Goal: Task Accomplishment & Management: Manage account settings

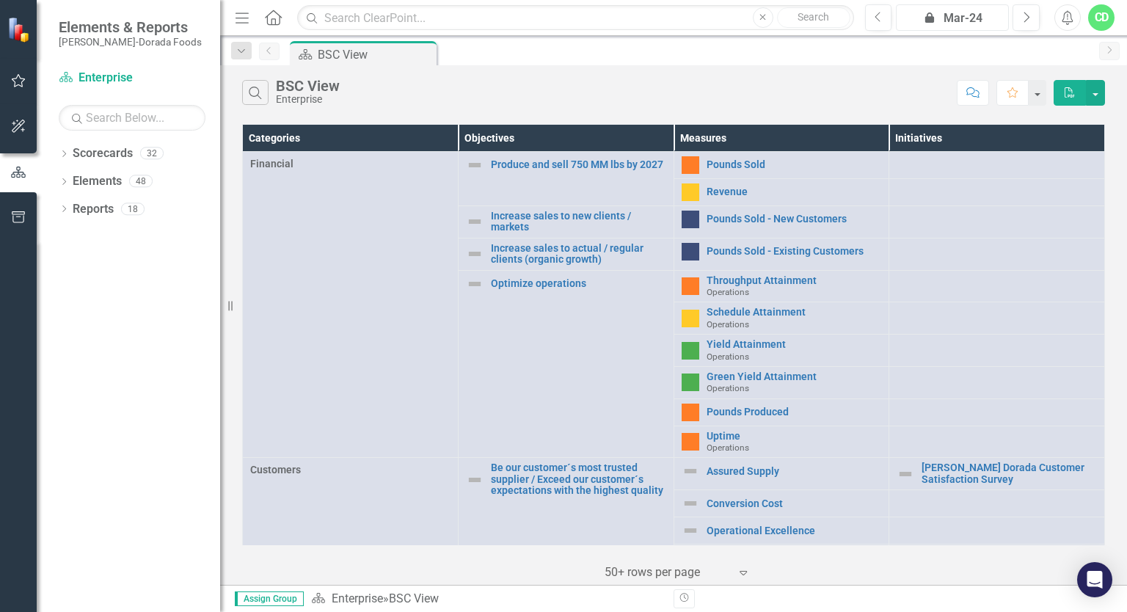
click at [953, 21] on div "icon.lock Mar-24" at bounding box center [952, 19] width 103 height 18
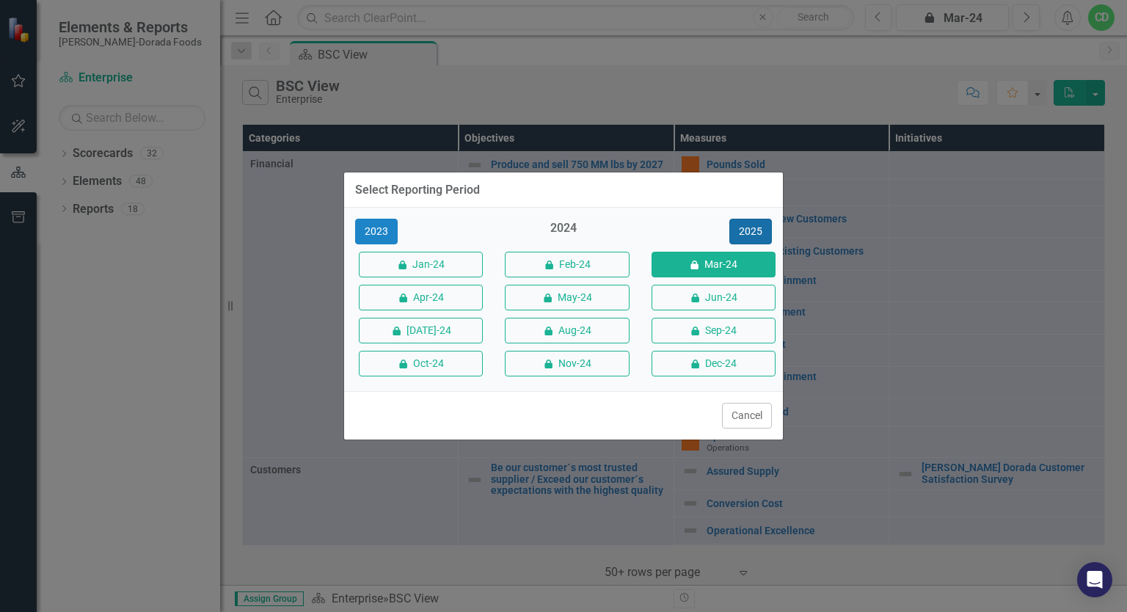
click at [756, 230] on button "2025" at bounding box center [751, 232] width 43 height 26
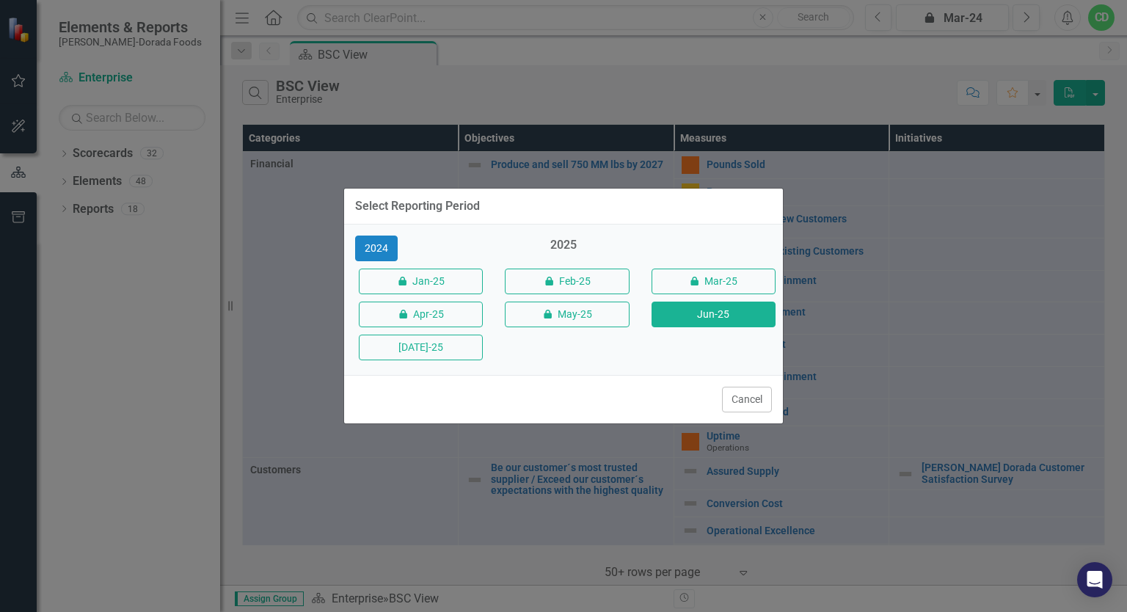
click at [733, 321] on button "Jun-25" at bounding box center [714, 315] width 124 height 26
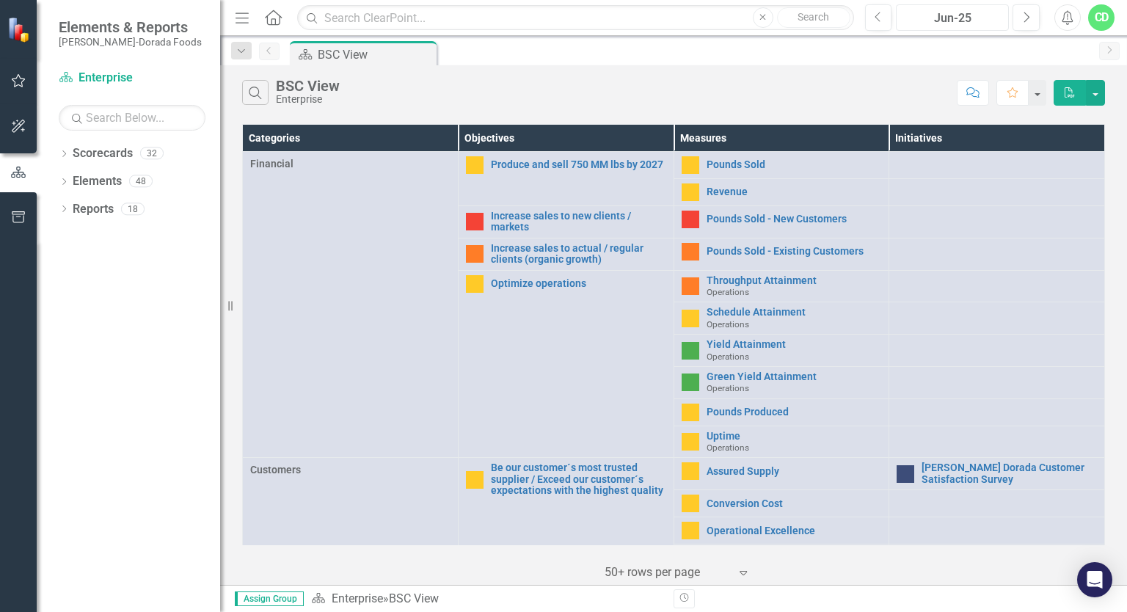
click at [945, 18] on div "Jun-25" at bounding box center [952, 19] width 103 height 18
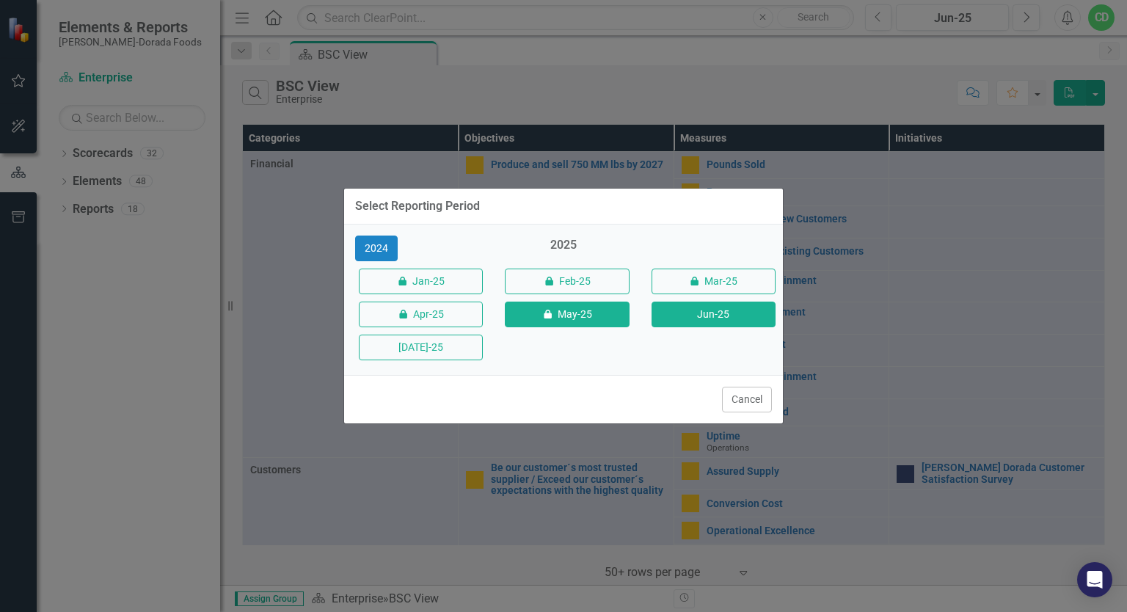
click at [591, 312] on button "icon.lock May-25" at bounding box center [567, 315] width 124 height 26
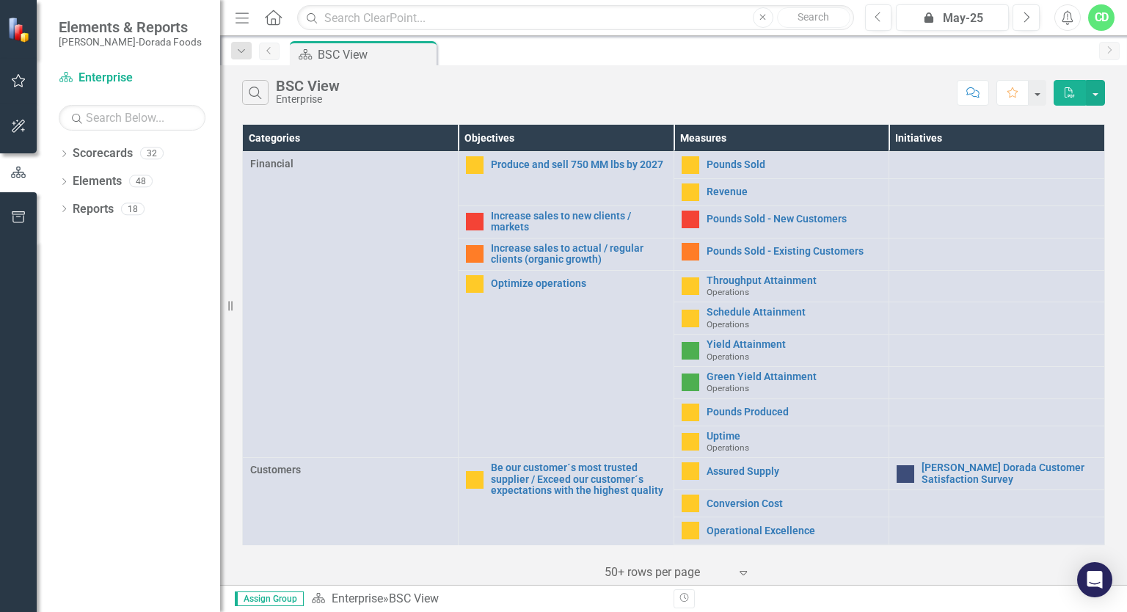
click at [270, 52] on icon "Previous" at bounding box center [269, 50] width 12 height 9
click at [945, 15] on div "icon.lock May-25" at bounding box center [952, 19] width 103 height 18
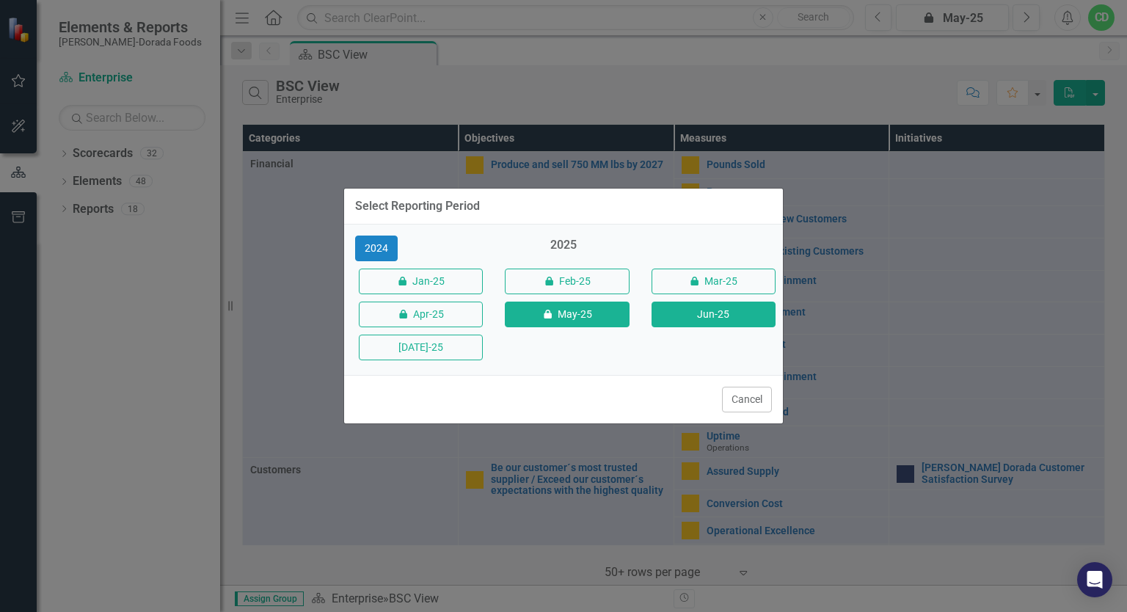
click at [686, 309] on button "Jun-25" at bounding box center [714, 315] width 124 height 26
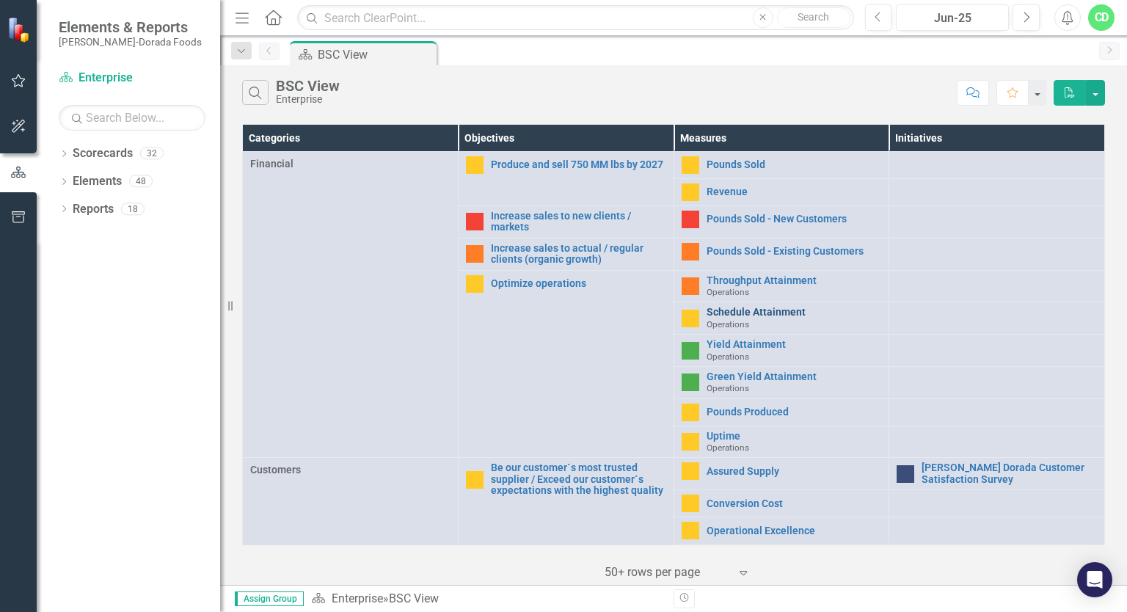
click at [754, 311] on link "Schedule Attainment" at bounding box center [794, 312] width 175 height 11
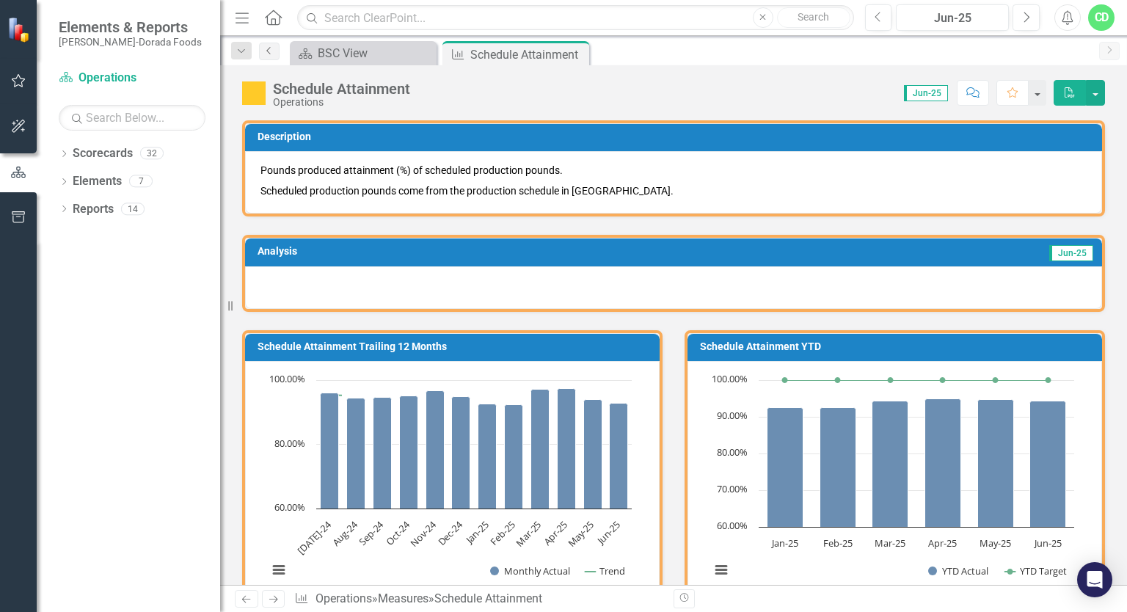
click at [270, 52] on icon "Previous" at bounding box center [269, 50] width 12 height 9
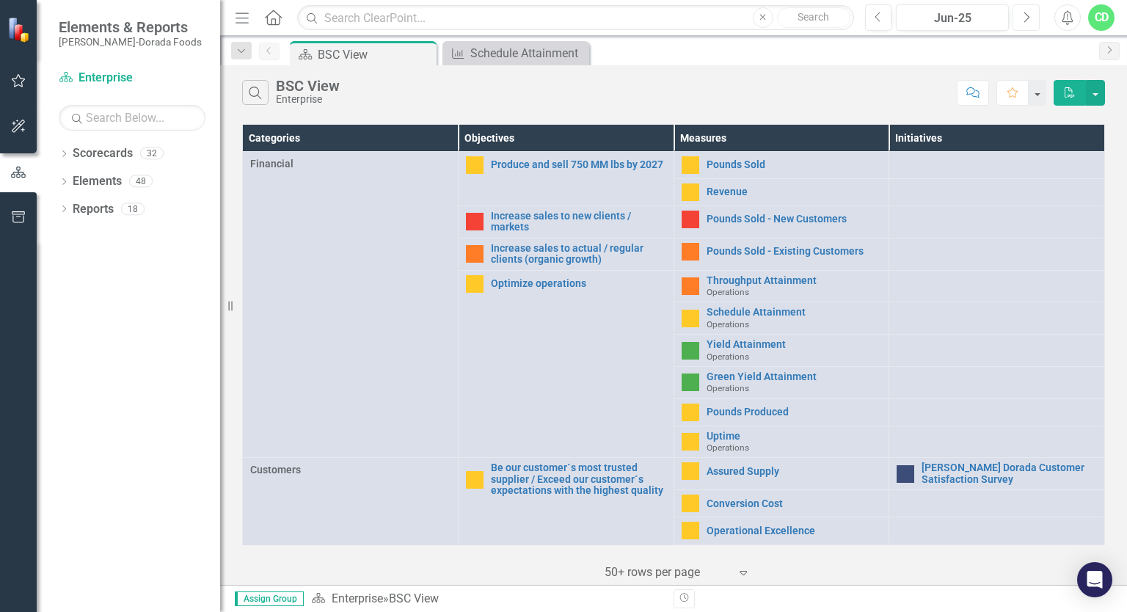
click at [1025, 22] on icon "Next" at bounding box center [1026, 17] width 8 height 13
click at [752, 281] on link "Throughput Attainment" at bounding box center [794, 280] width 175 height 11
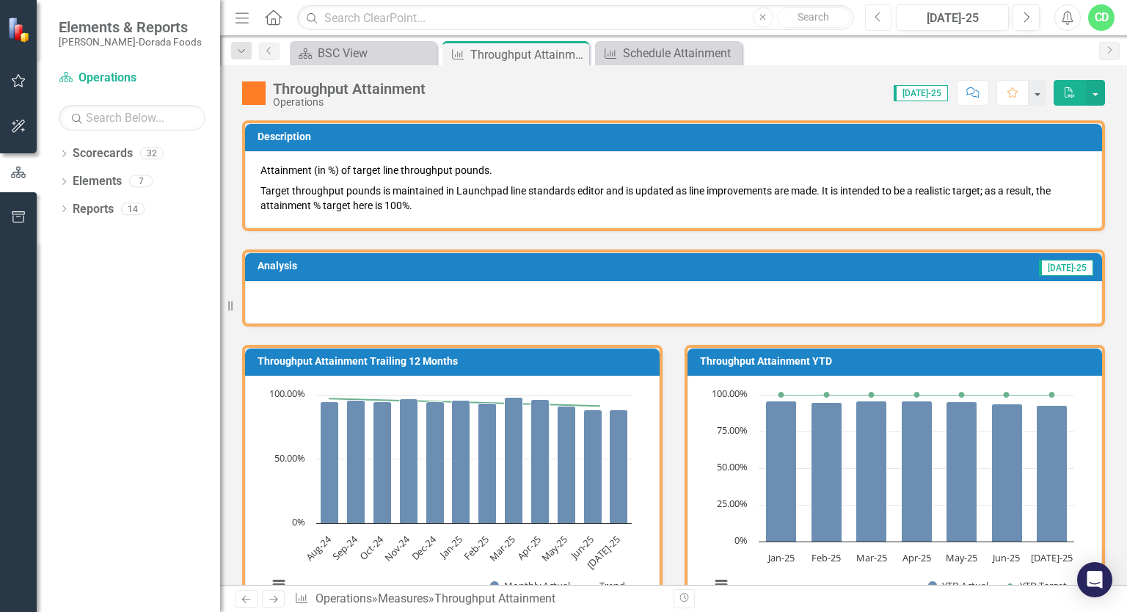
click at [881, 21] on icon "Previous" at bounding box center [879, 17] width 8 height 13
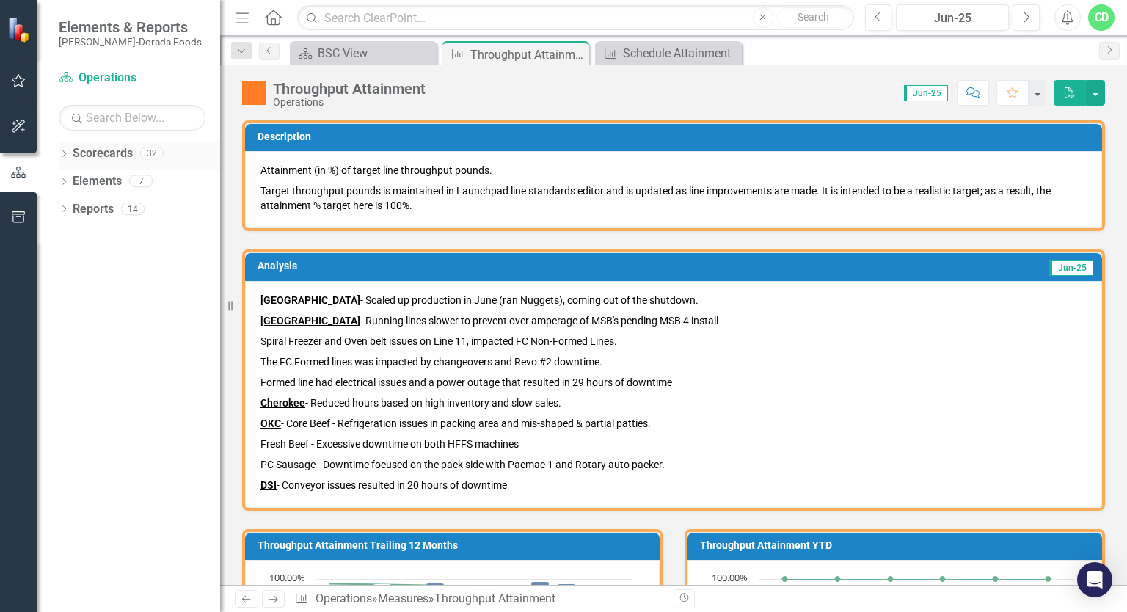
click at [59, 154] on icon "Dropdown" at bounding box center [64, 155] width 10 height 8
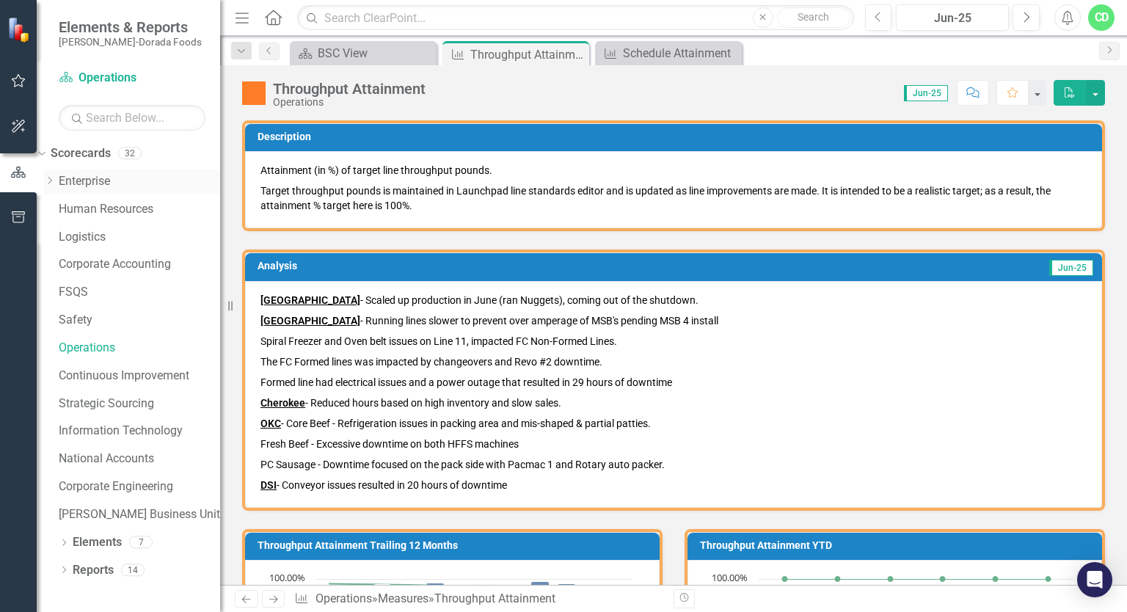
click at [55, 182] on icon "Dropdown" at bounding box center [49, 180] width 11 height 9
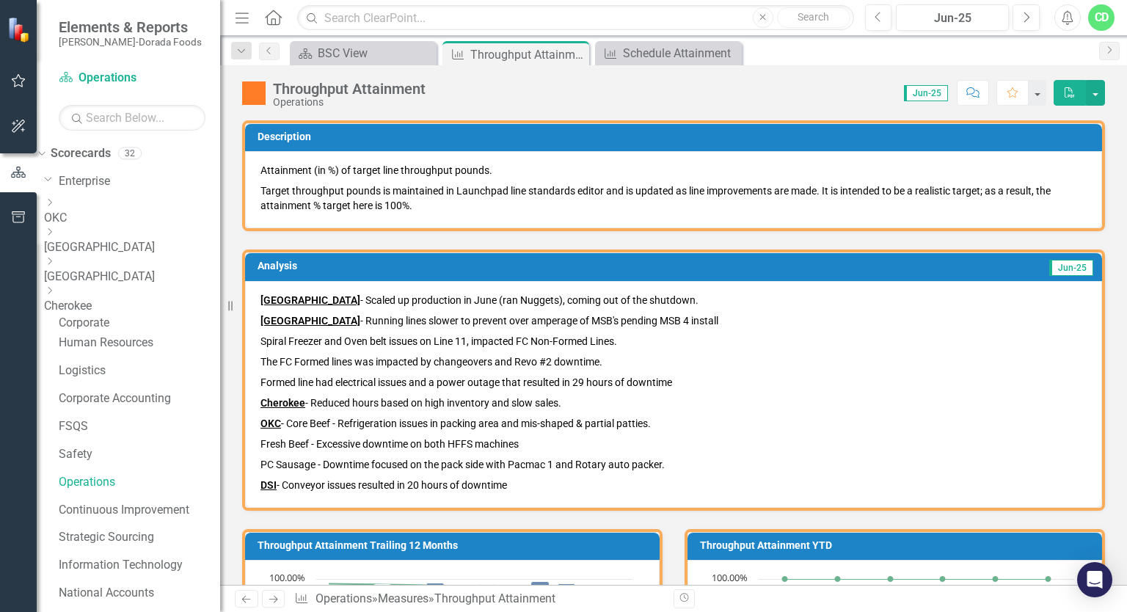
click at [137, 271] on link "[GEOGRAPHIC_DATA]" at bounding box center [132, 277] width 176 height 17
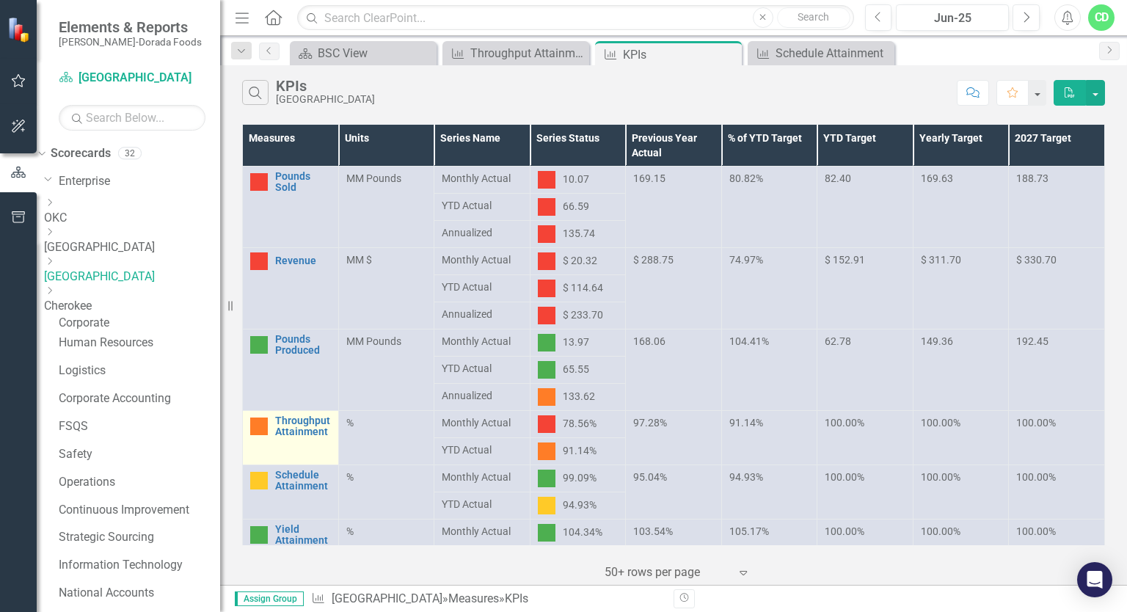
click at [259, 426] on img at bounding box center [259, 427] width 18 height 18
click at [299, 426] on link "Throughput Attainment" at bounding box center [303, 426] width 56 height 23
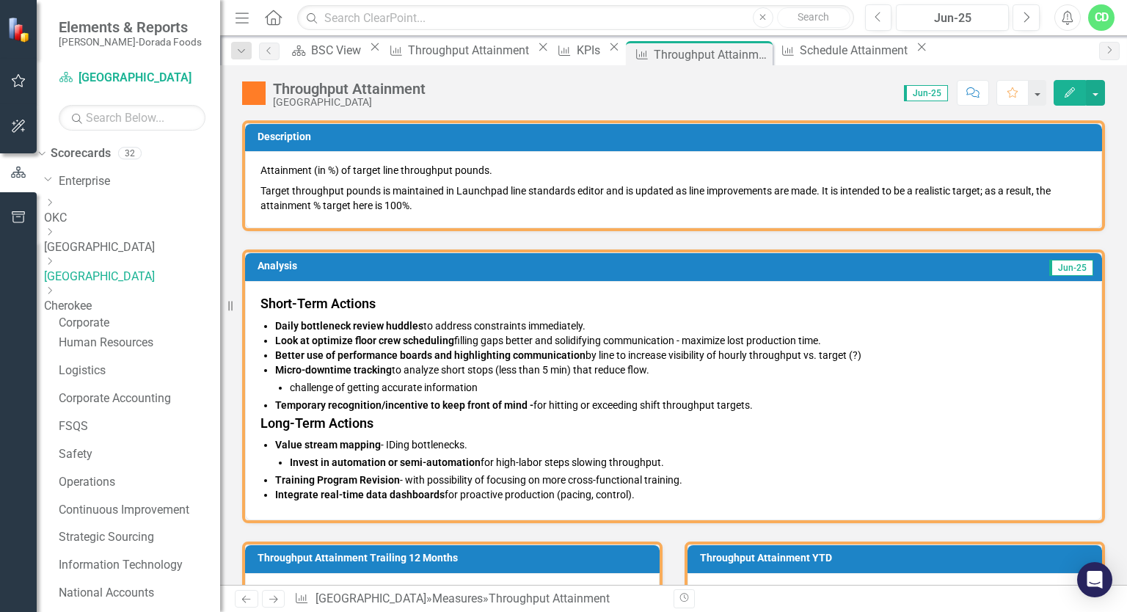
click at [262, 300] on strong "Short-Term Actions" at bounding box center [318, 303] width 115 height 15
click at [1098, 89] on button "button" at bounding box center [1095, 93] width 19 height 26
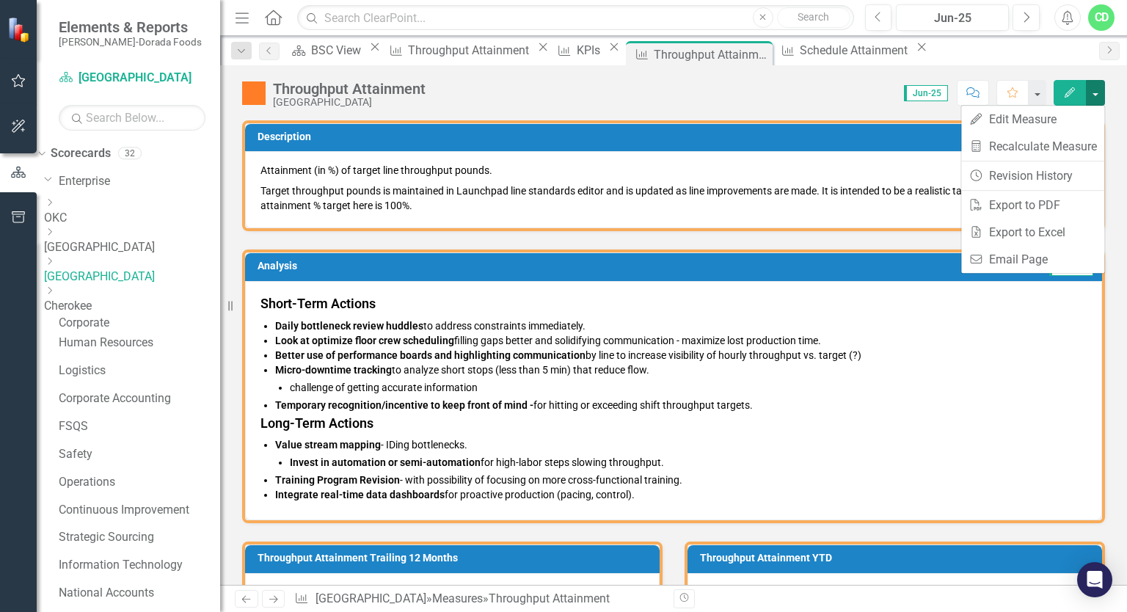
click at [1098, 89] on button "button" at bounding box center [1095, 93] width 19 height 26
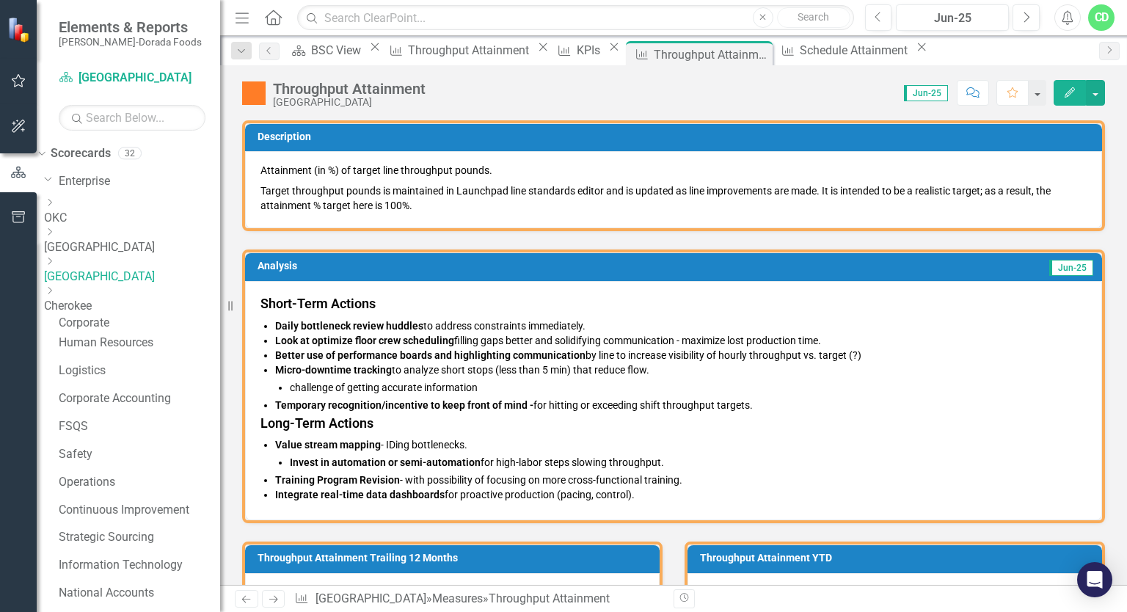
drag, startPoint x: 257, startPoint y: 302, endPoint x: 321, endPoint y: 315, distance: 65.9
click at [321, 315] on div "Short-Term Actions Daily bottleneck review huddles to address constraints immed…" at bounding box center [673, 401] width 857 height 240
click at [399, 338] on strong "Look at optimize floor crew scheduling" at bounding box center [364, 341] width 179 height 12
click at [261, 299] on strong "Short-Term Actions" at bounding box center [318, 303] width 115 height 15
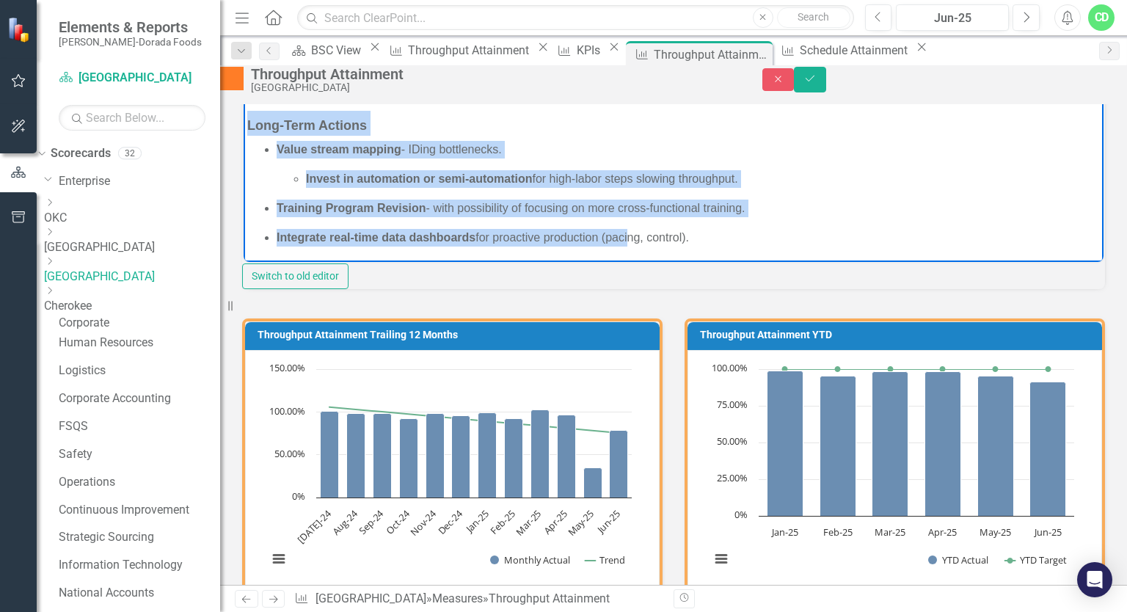
scroll to position [346, 0]
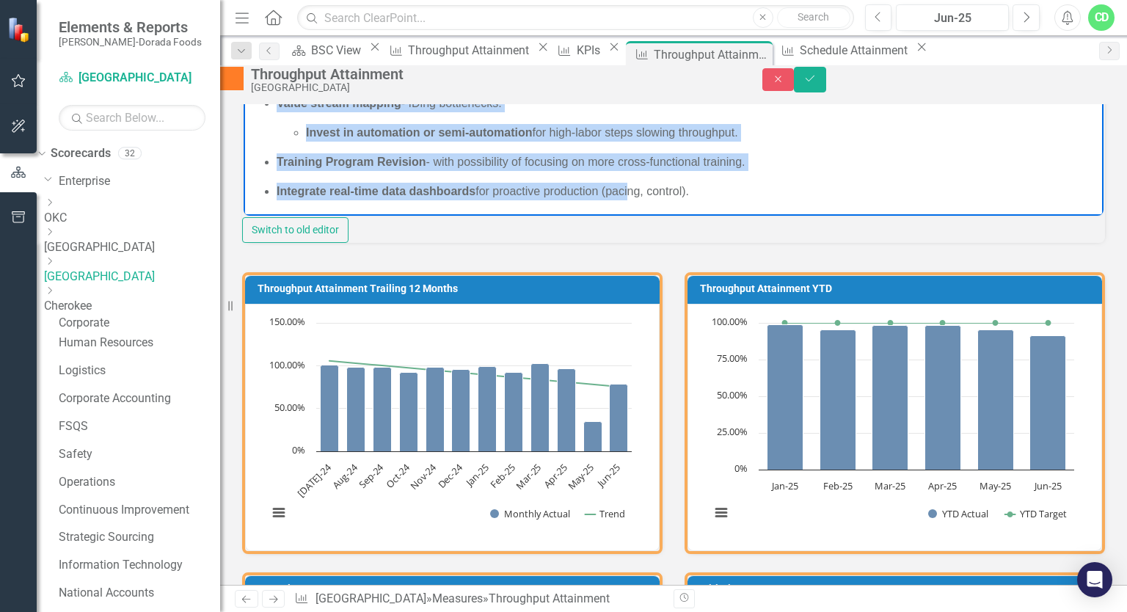
drag, startPoint x: 248, startPoint y: -22, endPoint x: 708, endPoint y: 190, distance: 506.0
click at [708, 190] on body "Short-Term Actions Daily bottleneck review huddles to address constraints immed…" at bounding box center [674, 36] width 860 height 362
copy body "Short-Term Actions Daily bottleneck review huddles to address constraints immed…"
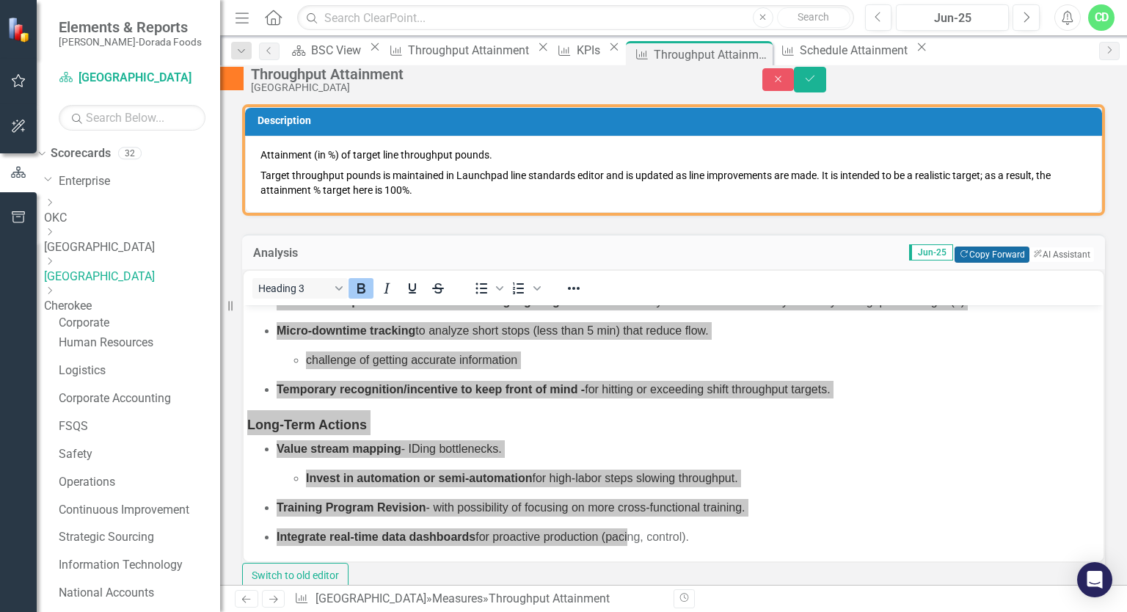
click at [983, 263] on button "Copy Forward Copy Forward" at bounding box center [992, 255] width 74 height 16
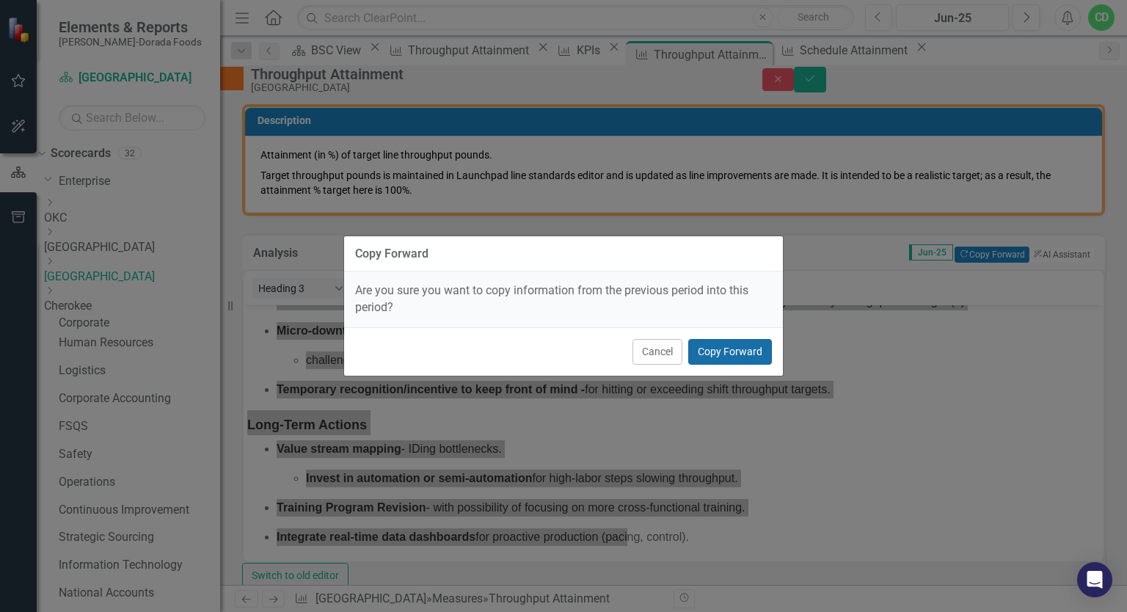
click at [746, 350] on button "Copy Forward" at bounding box center [730, 352] width 84 height 26
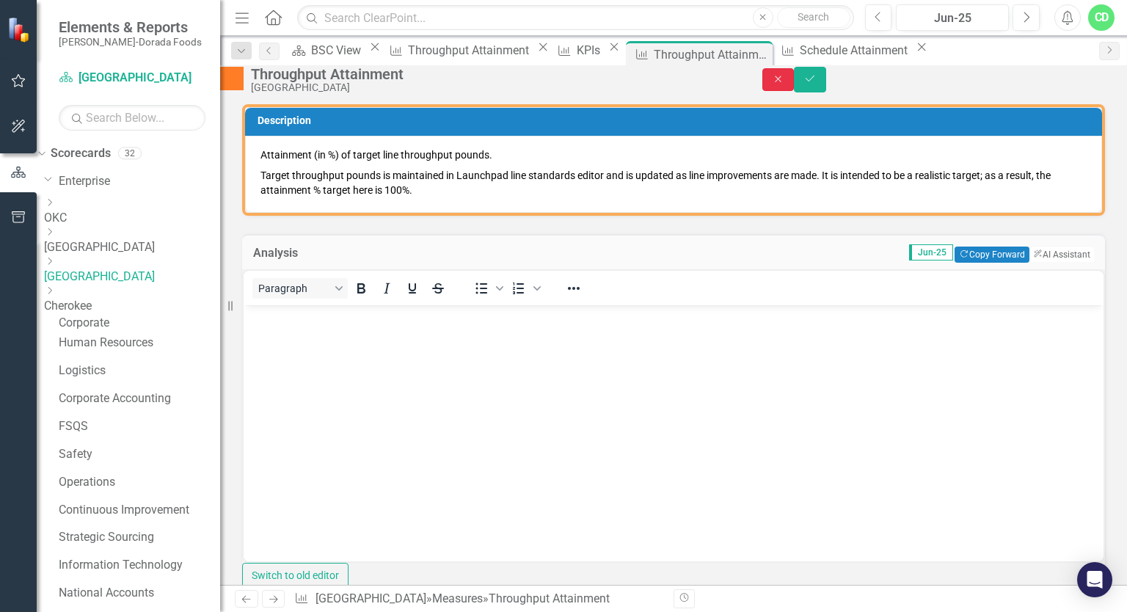
click at [785, 84] on icon "Close" at bounding box center [778, 79] width 13 height 10
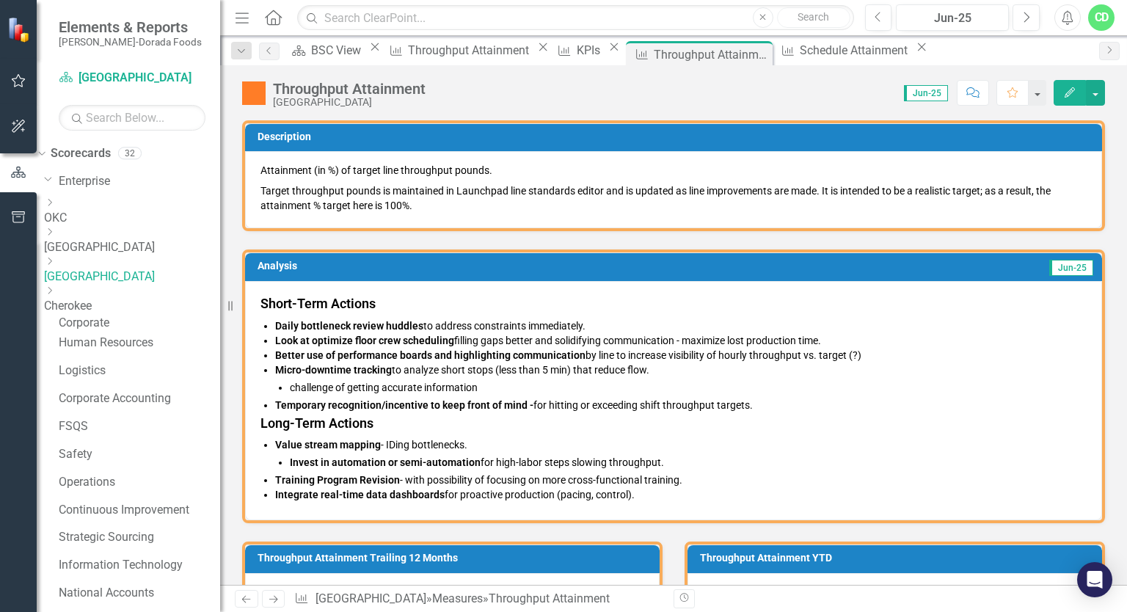
click at [939, 95] on span "Jun-25" at bounding box center [926, 93] width 44 height 16
click at [55, 262] on icon "Dropdown" at bounding box center [49, 261] width 11 height 9
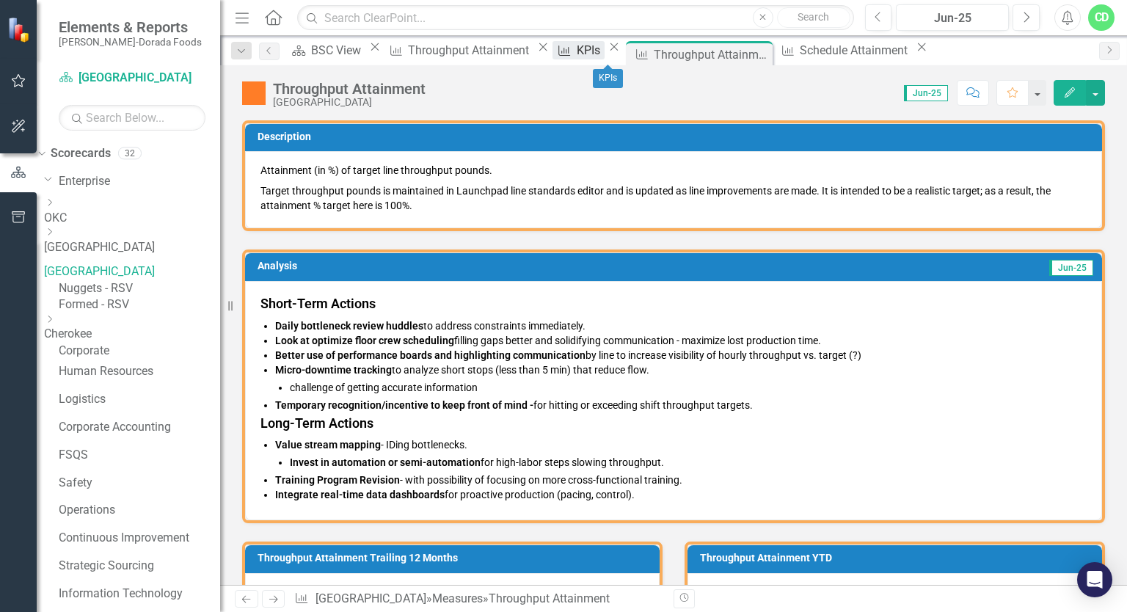
click at [586, 59] on div "KPIs" at bounding box center [591, 50] width 28 height 18
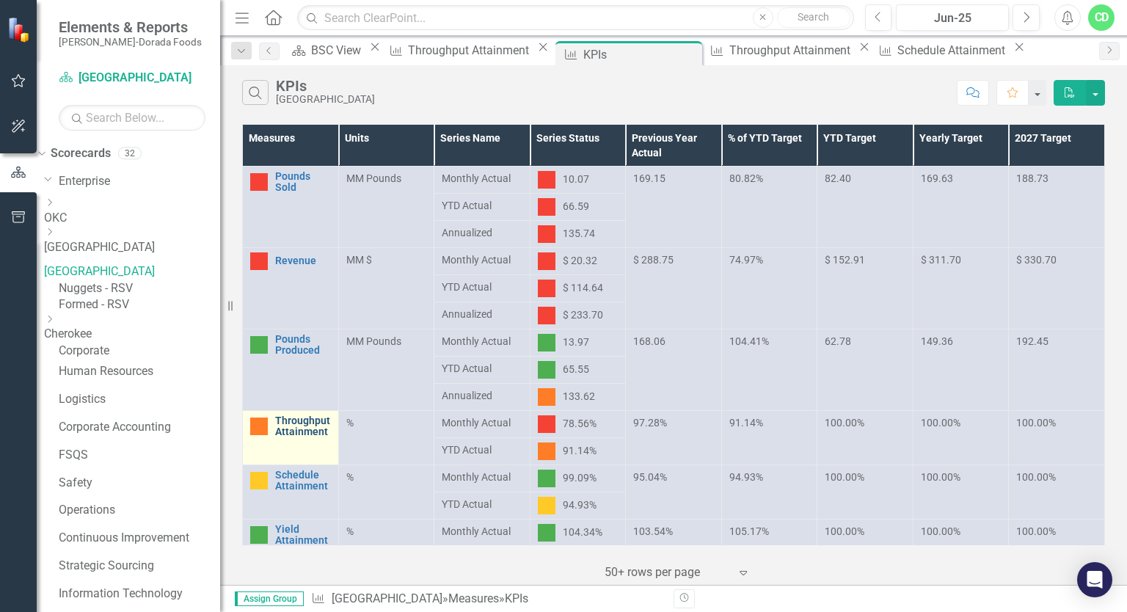
click at [295, 417] on link "Throughput Attainment" at bounding box center [303, 426] width 56 height 23
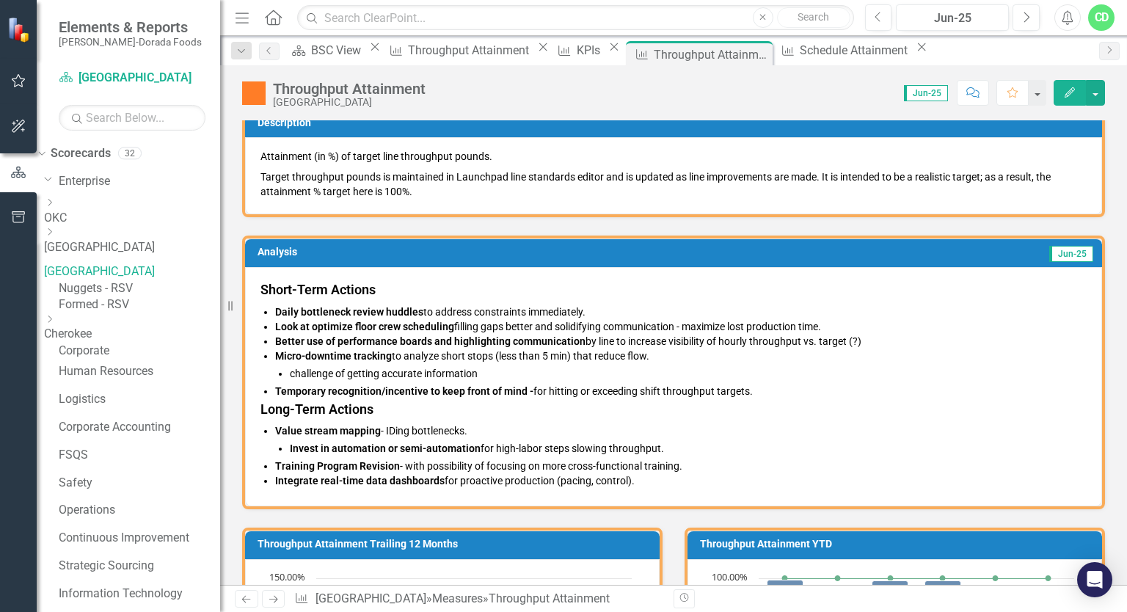
scroll to position [15, 0]
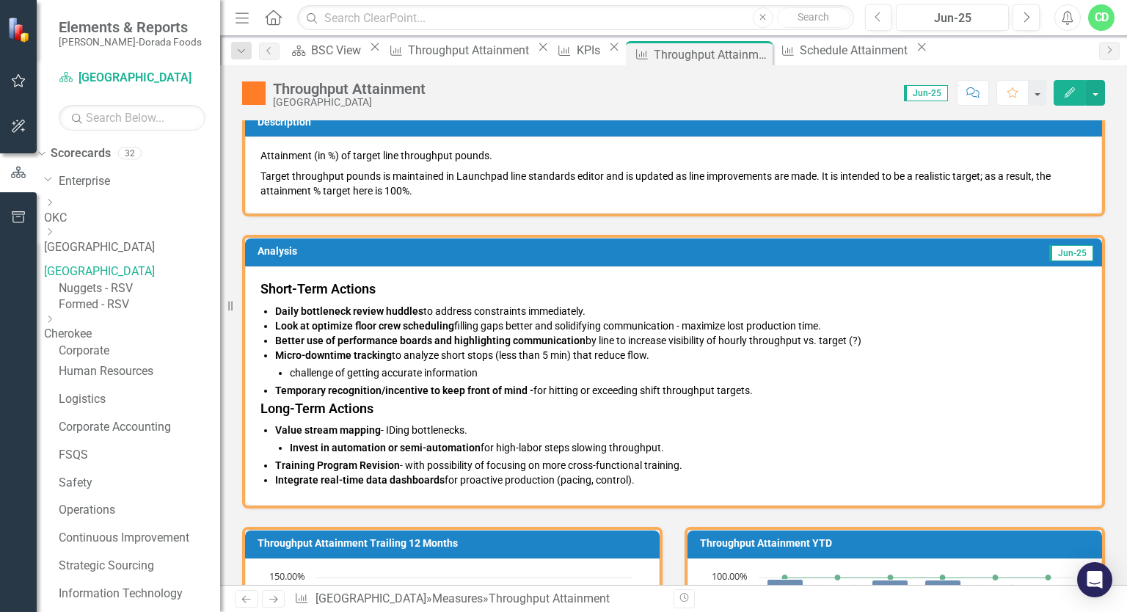
click at [788, 291] on h3 "Short-Term Actions" at bounding box center [674, 289] width 826 height 15
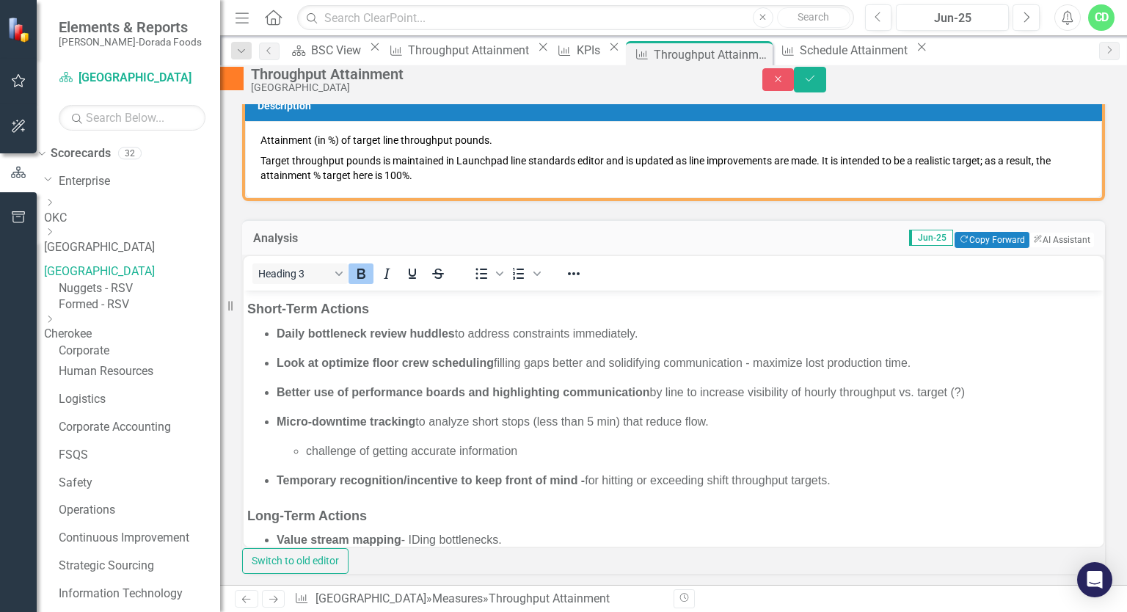
scroll to position [0, 0]
click at [959, 248] on button "Copy Forward Copy Forward" at bounding box center [992, 240] width 74 height 16
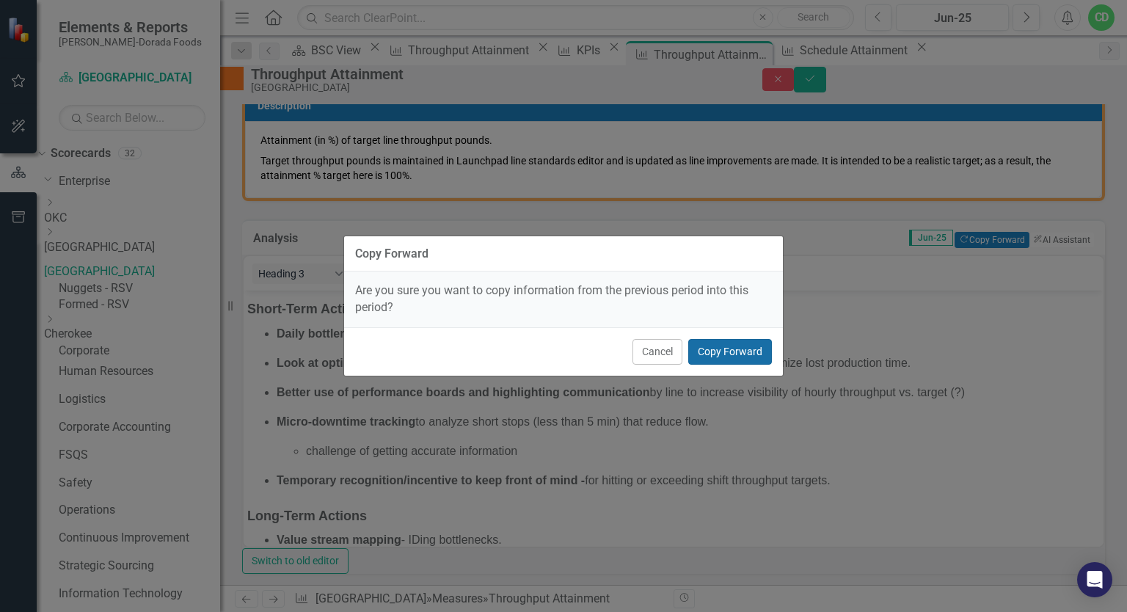
click at [738, 346] on button "Copy Forward" at bounding box center [730, 352] width 84 height 26
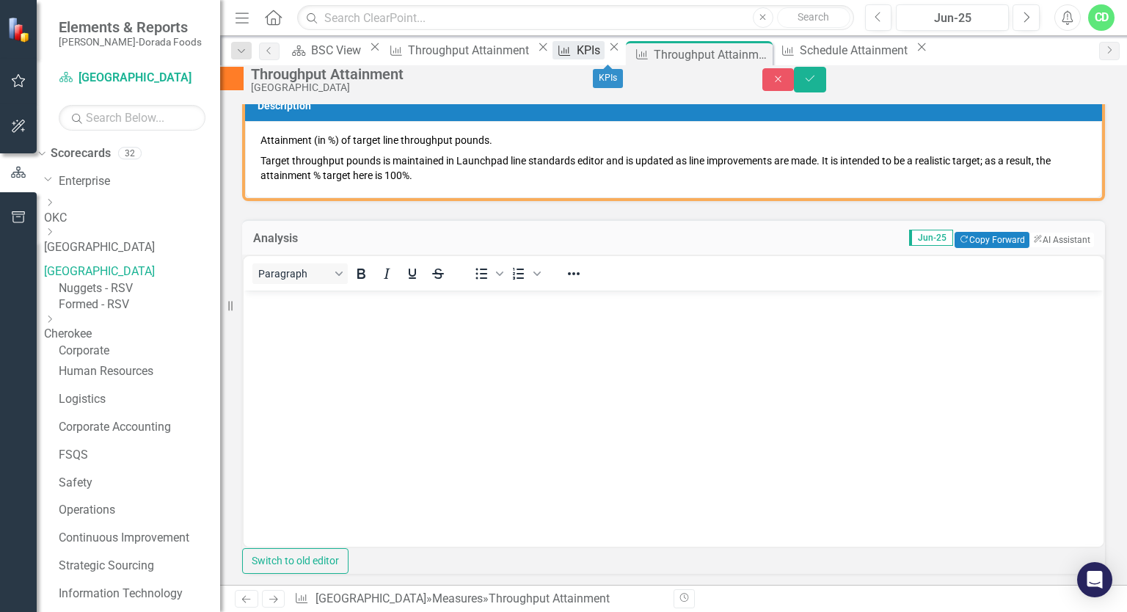
click at [605, 47] on div "KPIs" at bounding box center [591, 50] width 28 height 18
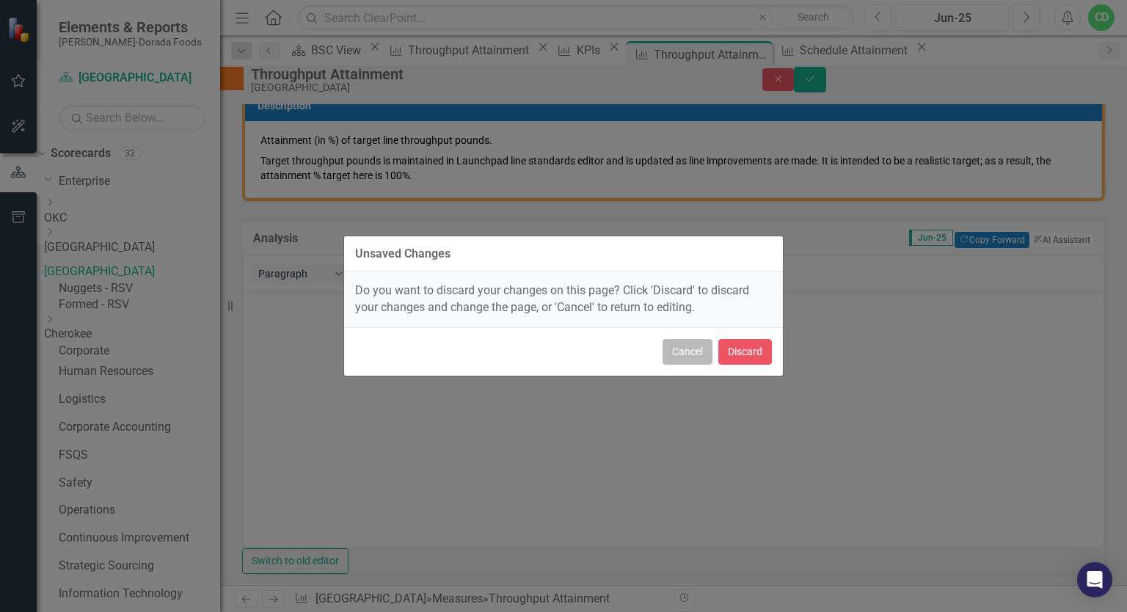
click at [699, 356] on button "Cancel" at bounding box center [688, 352] width 50 height 26
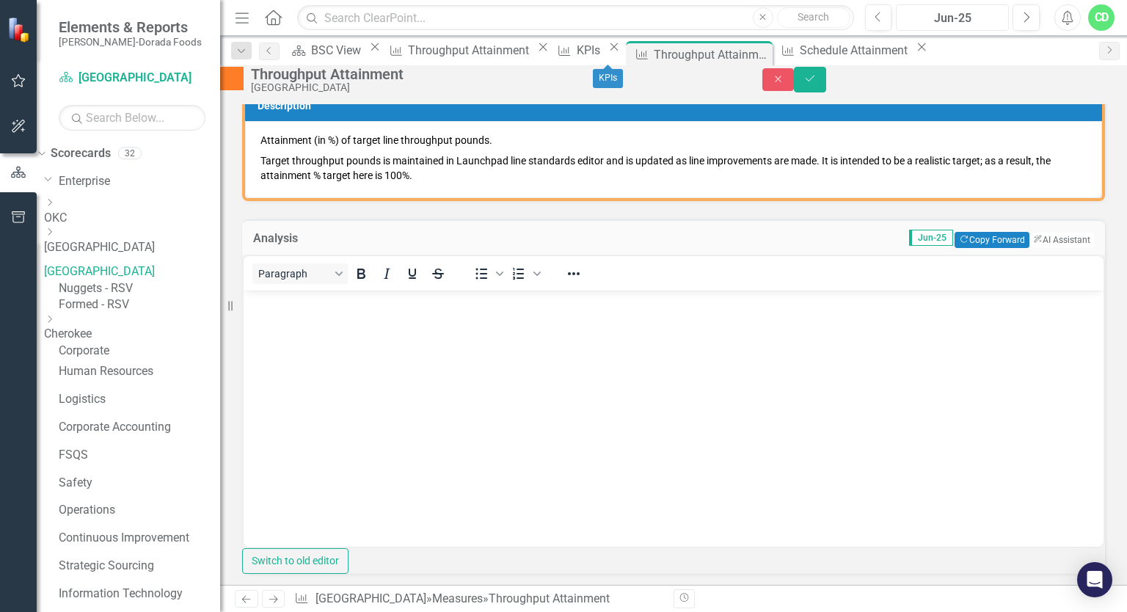
click at [981, 23] on div "Jun-25" at bounding box center [952, 19] width 103 height 18
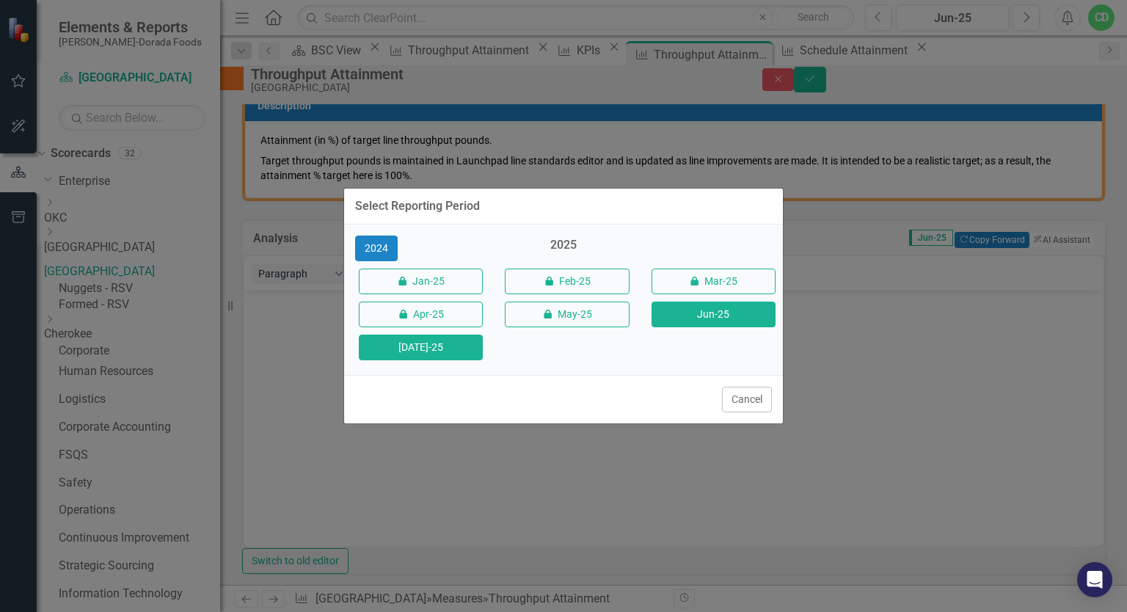
click at [452, 344] on button "[DATE]-25" at bounding box center [421, 348] width 124 height 26
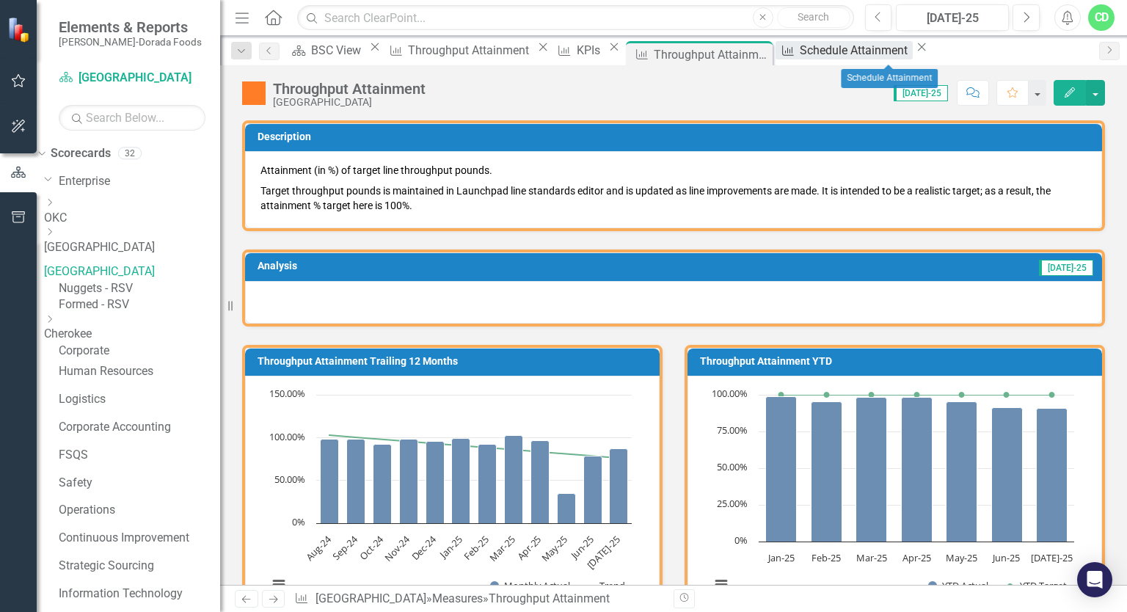
click at [890, 54] on div "Schedule Attainment" at bounding box center [856, 50] width 112 height 18
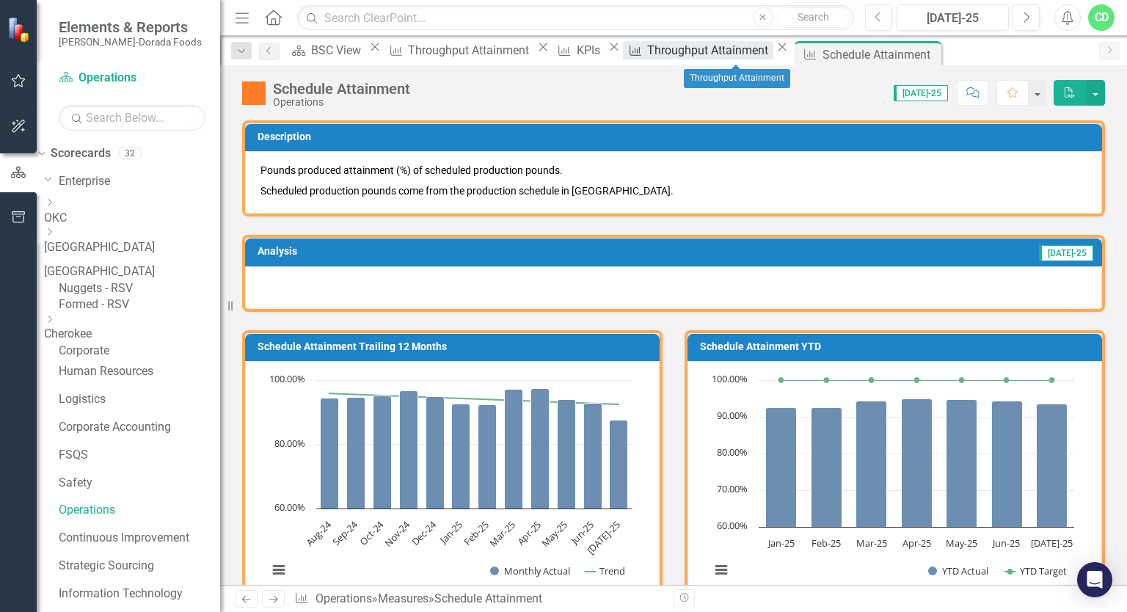
click at [725, 54] on div "Throughput Attainment" at bounding box center [710, 50] width 126 height 18
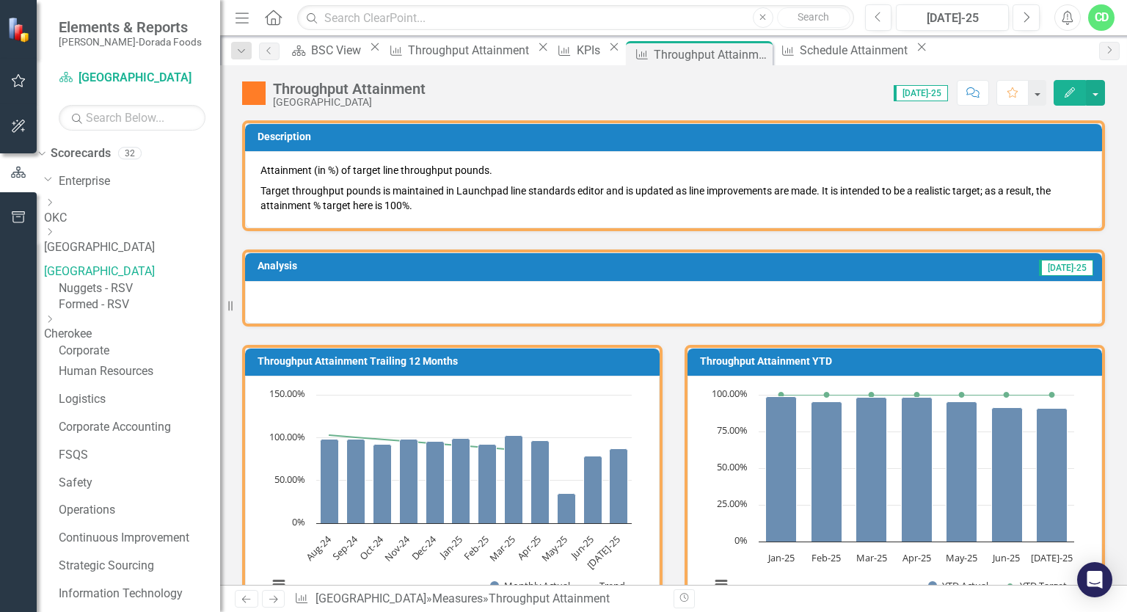
click at [460, 297] on div at bounding box center [673, 302] width 857 height 43
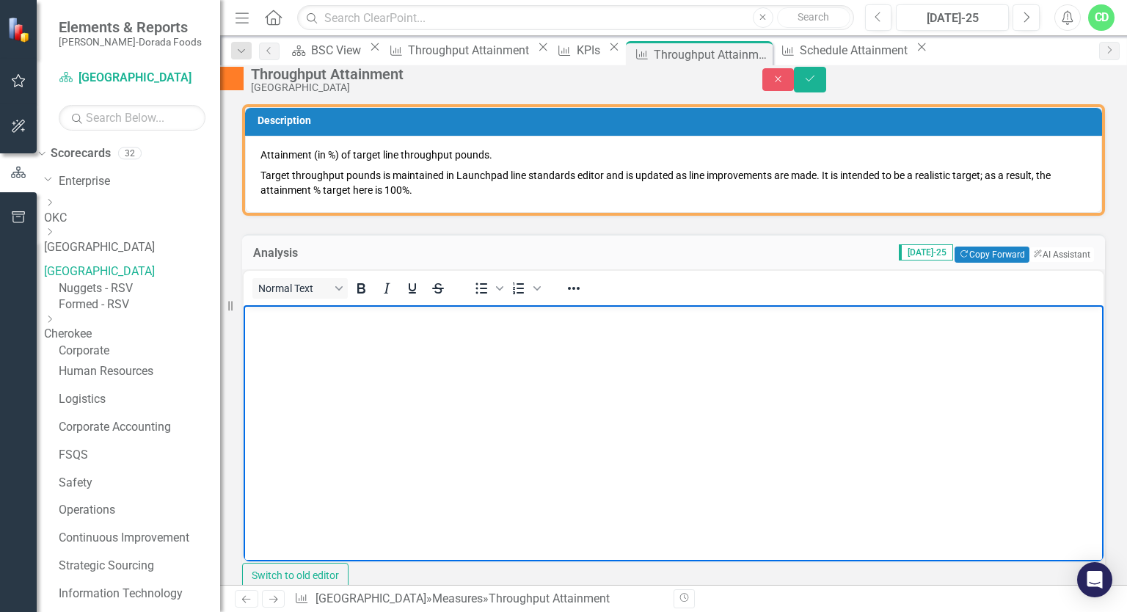
click at [373, 360] on body "Rich Text Area. Press ALT-0 for help." at bounding box center [674, 415] width 860 height 220
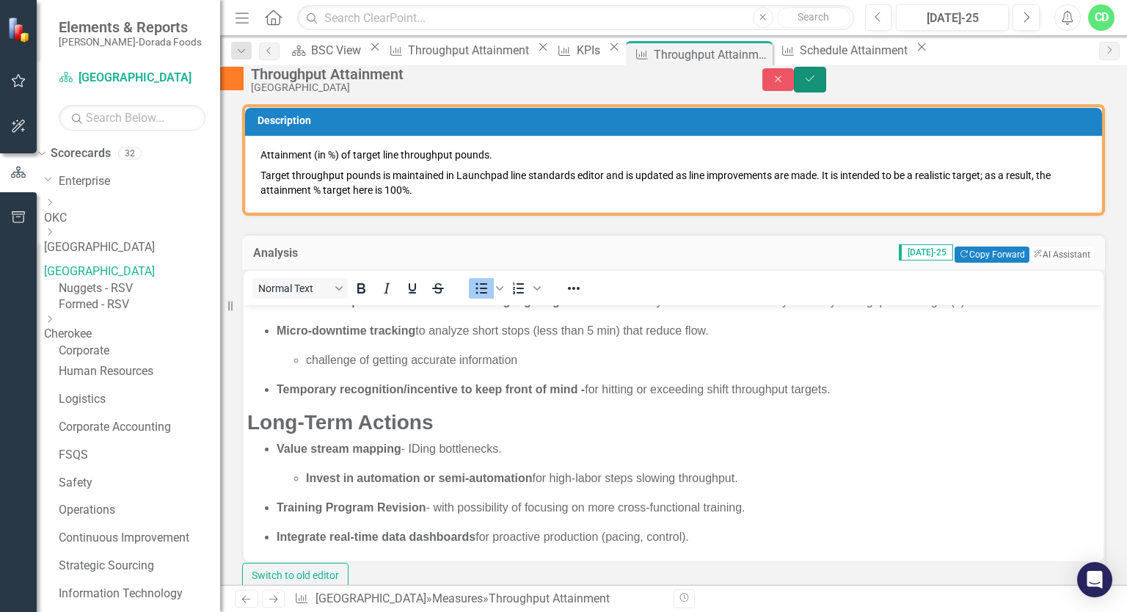
click at [826, 83] on button "Save" at bounding box center [810, 80] width 32 height 26
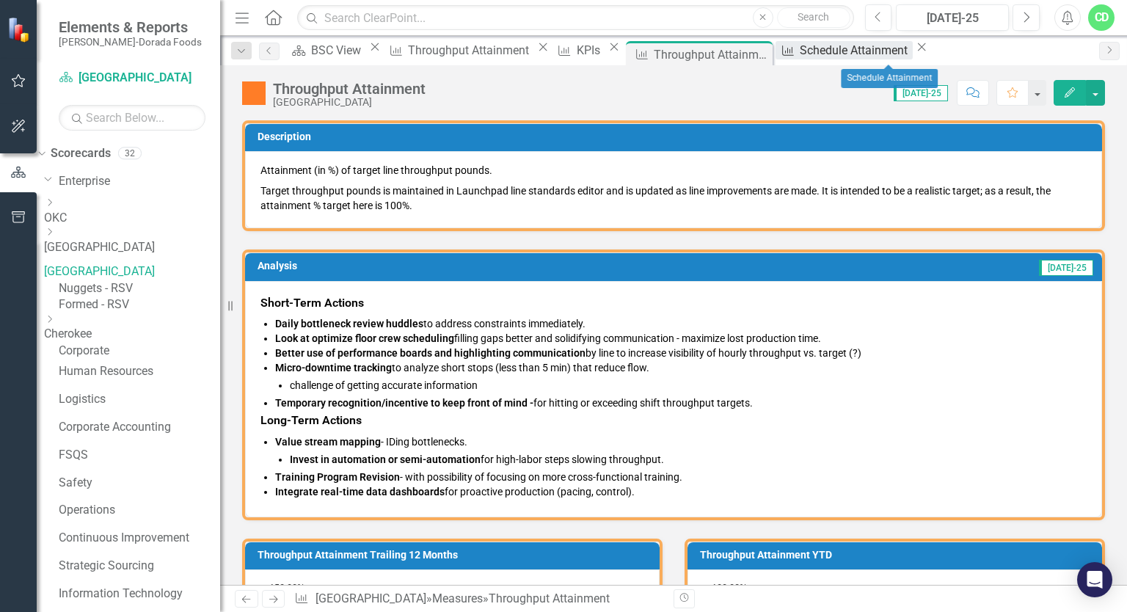
click at [890, 53] on div "Schedule Attainment" at bounding box center [856, 50] width 112 height 18
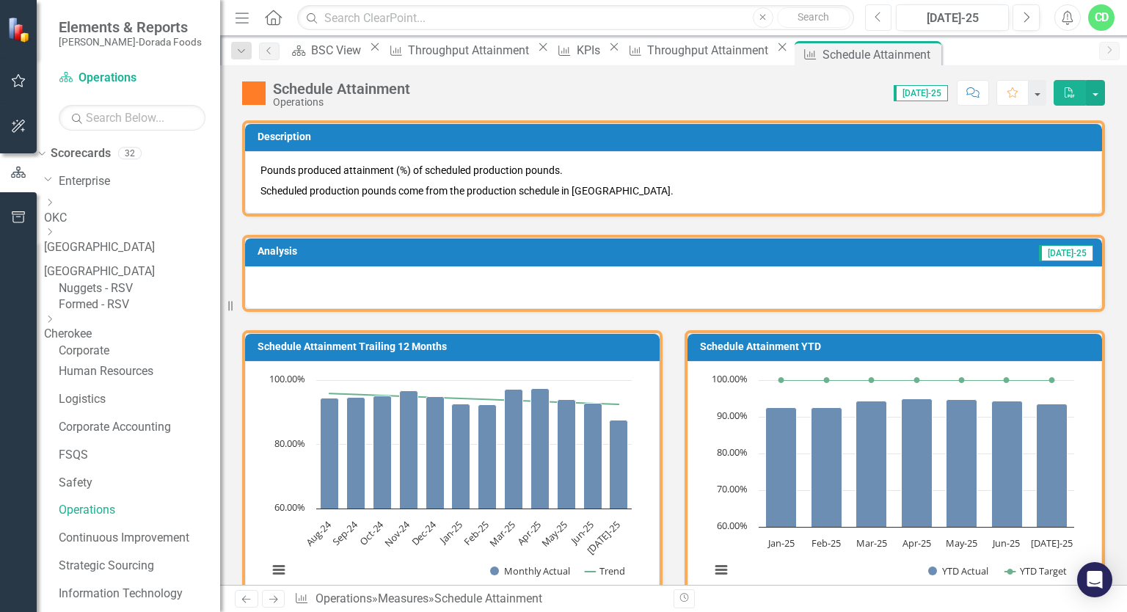
click at [884, 16] on button "Previous" at bounding box center [878, 17] width 27 height 26
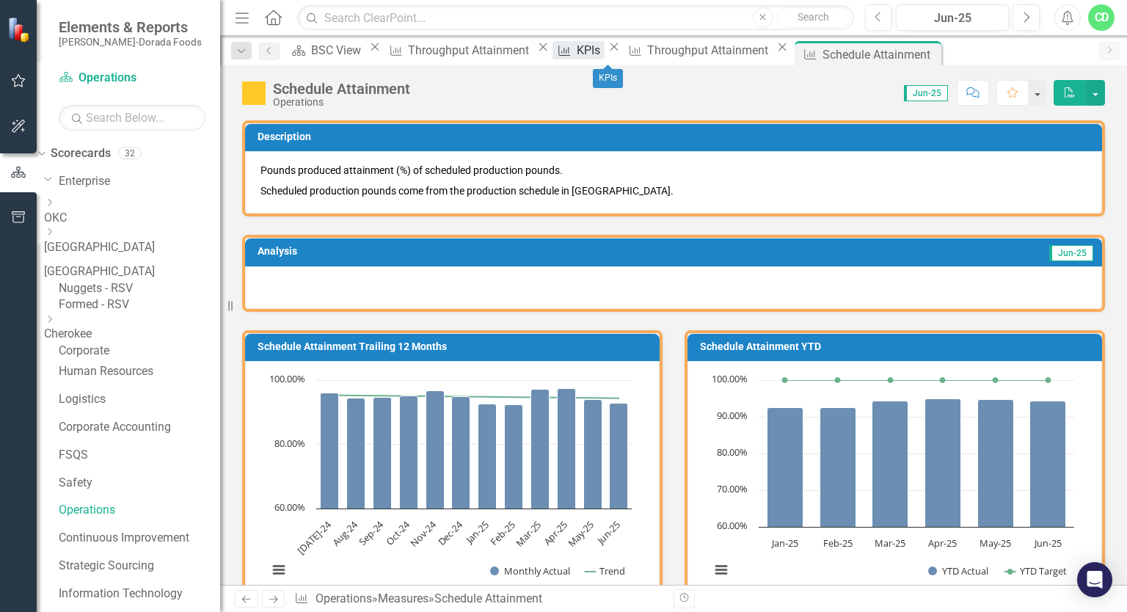
click at [605, 54] on div "KPIs" at bounding box center [591, 50] width 28 height 18
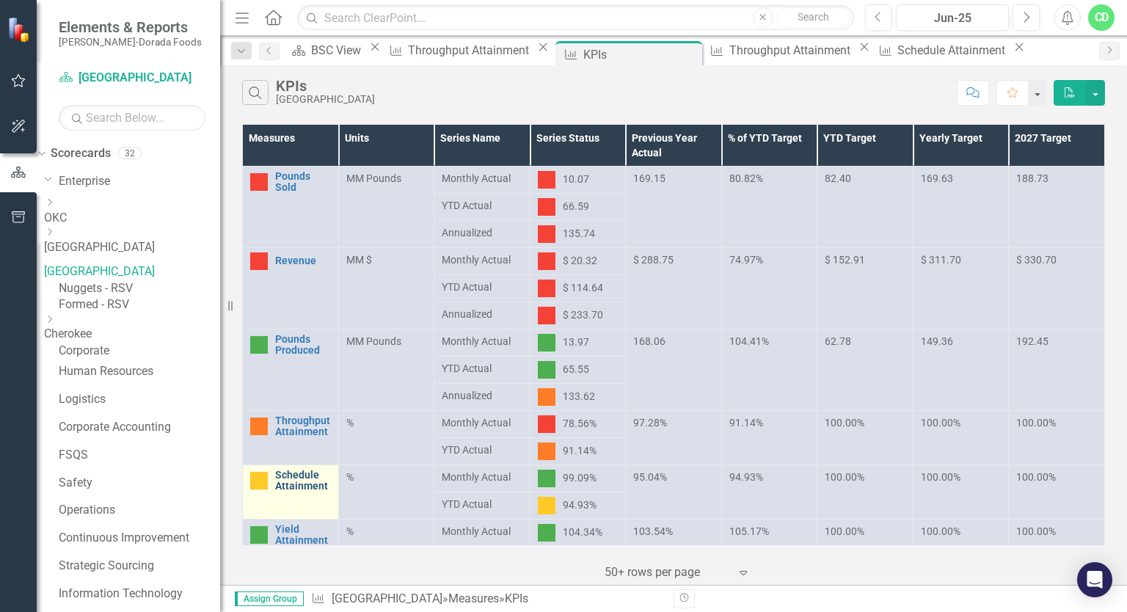
click at [291, 473] on link "Schedule Attainment" at bounding box center [303, 481] width 56 height 23
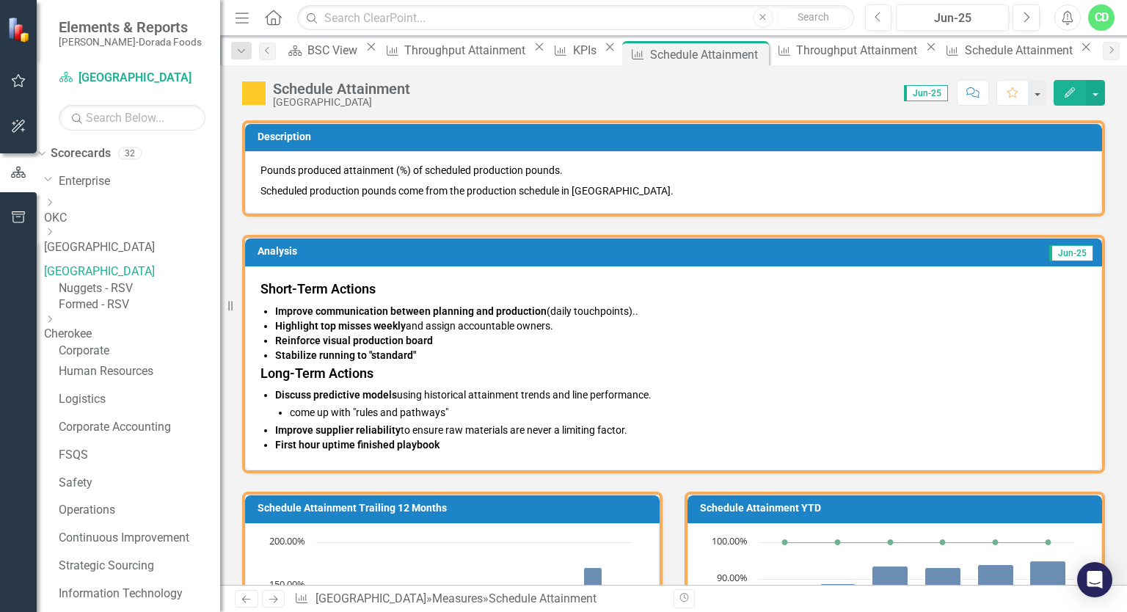
click at [449, 447] on p "First hour uptime finished playbook" at bounding box center [681, 444] width 812 height 15
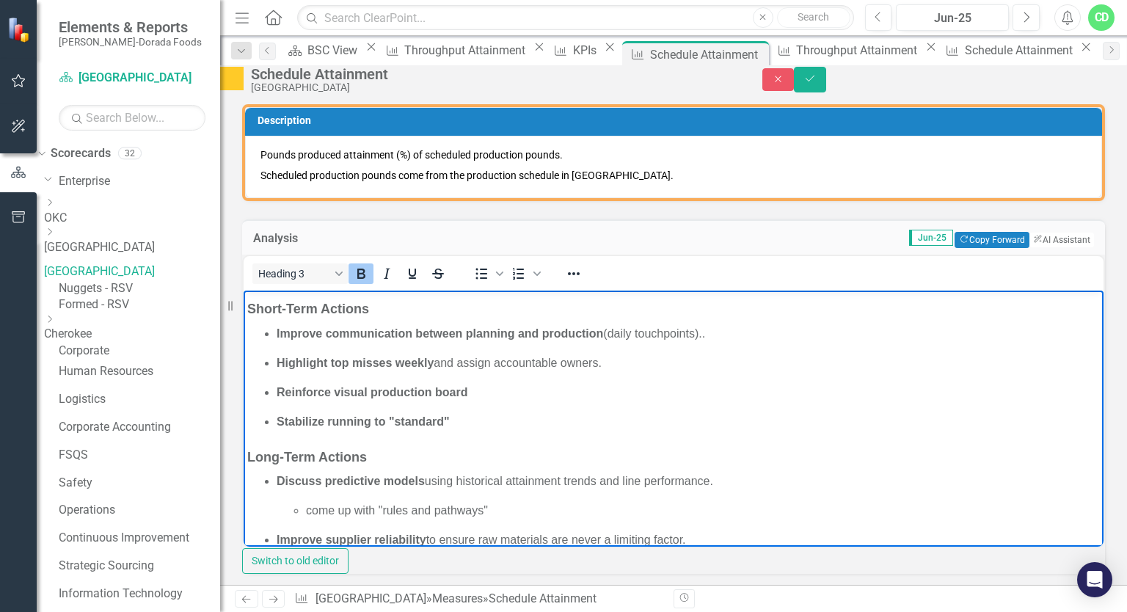
drag, startPoint x: 249, startPoint y: 304, endPoint x: 697, endPoint y: 428, distance: 465.3
drag, startPoint x: 697, startPoint y: 428, endPoint x: 625, endPoint y: 477, distance: 87.7
click at [625, 477] on p "Discuss predictive models using historical attainment trends and line performan…" at bounding box center [688, 482] width 823 height 18
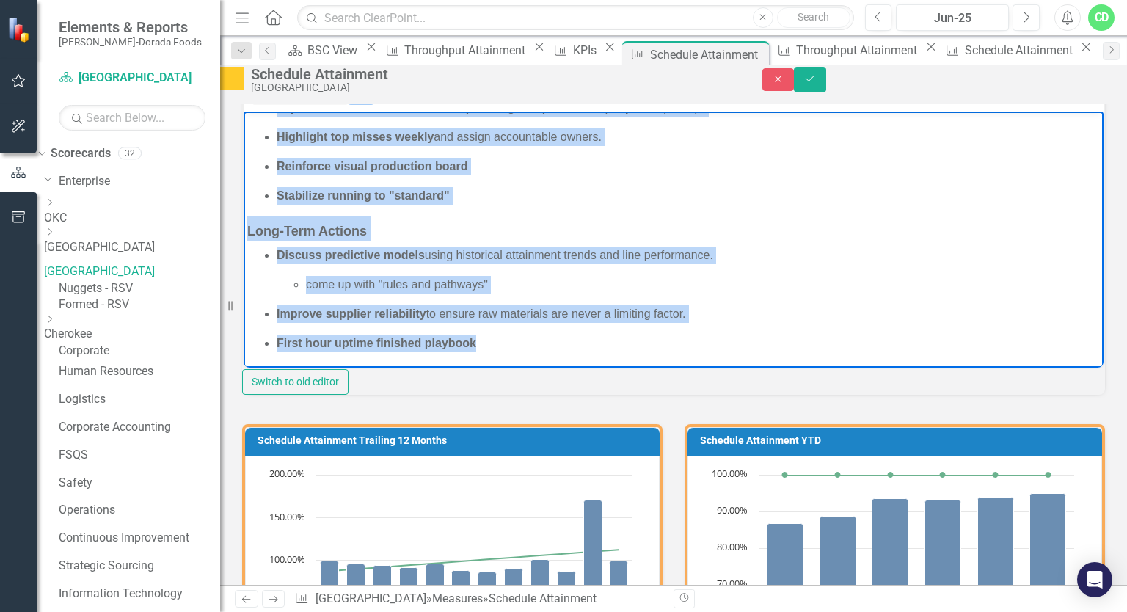
scroll to position [186, 0]
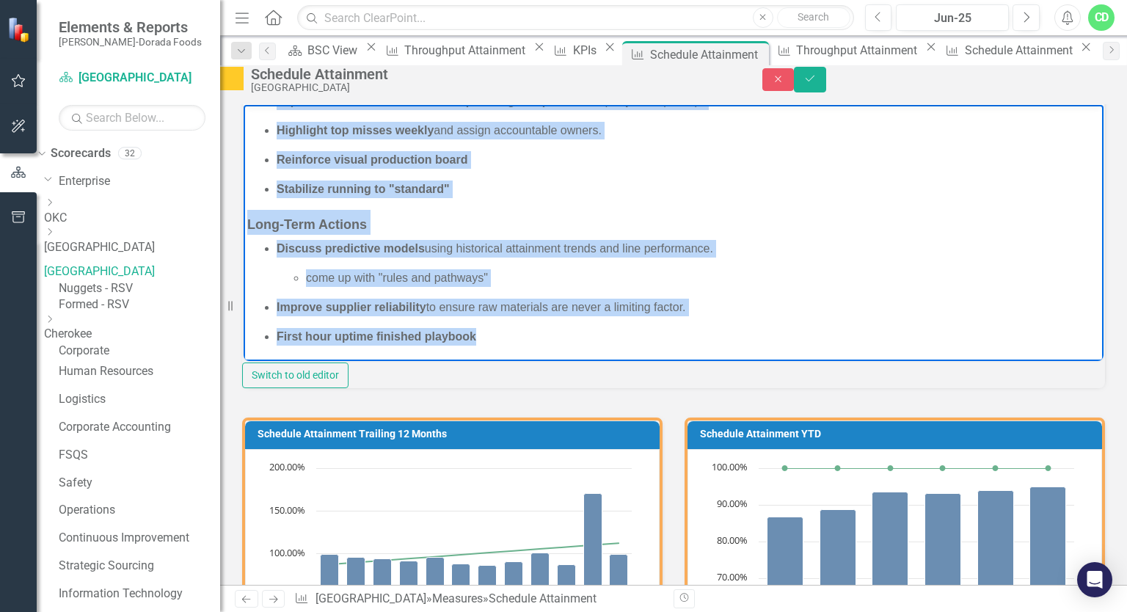
drag, startPoint x: 247, startPoint y: 119, endPoint x: 677, endPoint y: 344, distance: 485.5
click at [677, 344] on body "Short-Term Actions Improve communication between planning and production (daily…" at bounding box center [674, 209] width 860 height 303
copy body "Short-Term Actions Improve communication between planning and production (daily…"
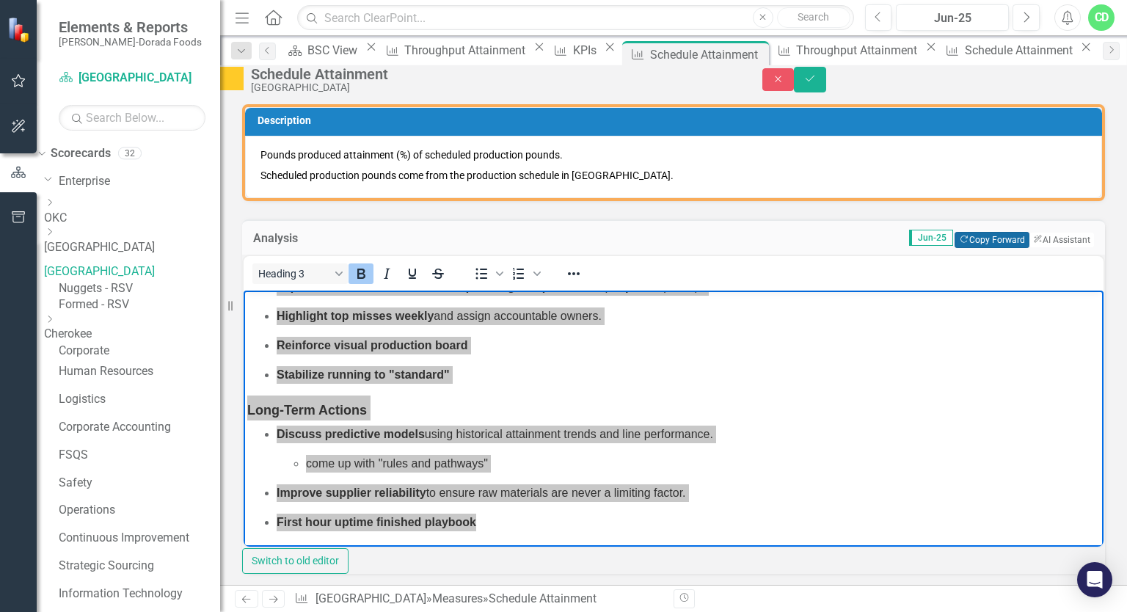
click at [964, 248] on button "Copy Forward Copy Forward" at bounding box center [992, 240] width 74 height 16
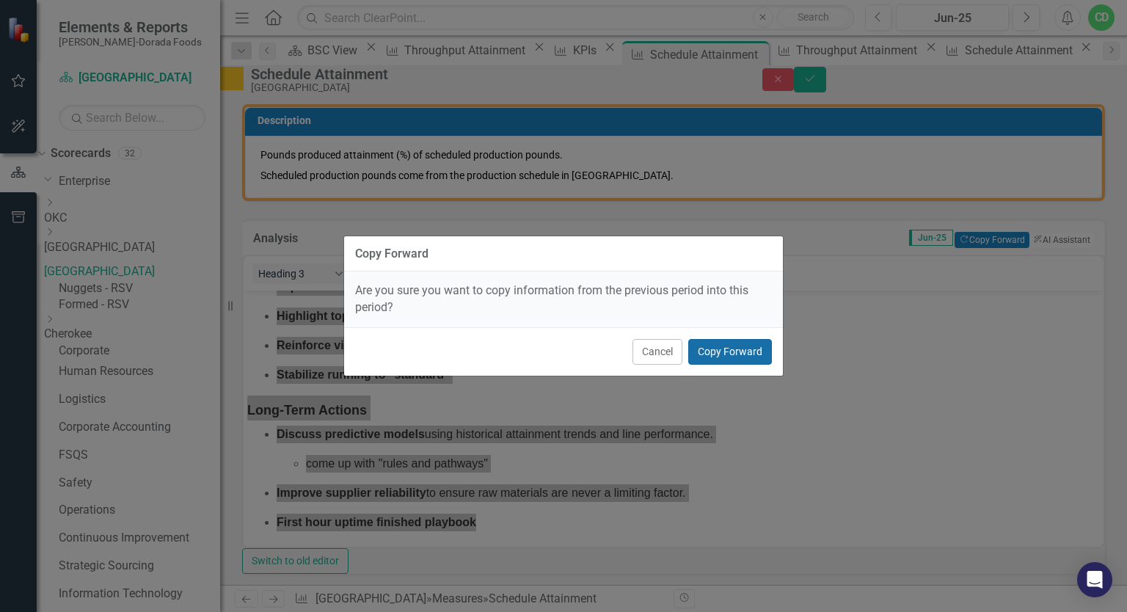
click at [741, 345] on button "Copy Forward" at bounding box center [730, 352] width 84 height 26
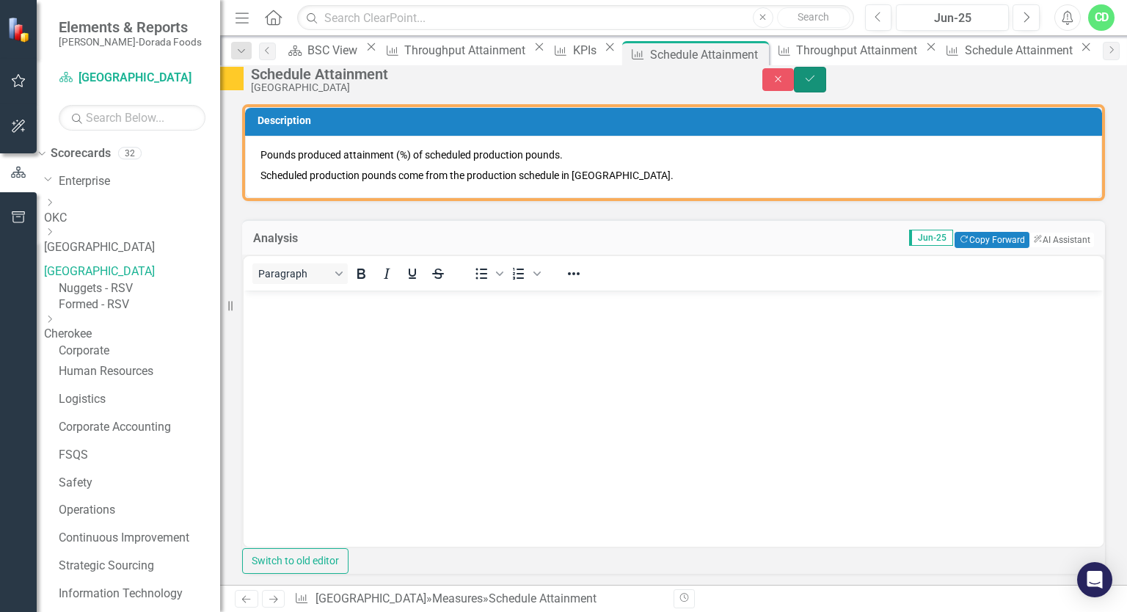
click at [826, 92] on button "Save" at bounding box center [810, 80] width 32 height 26
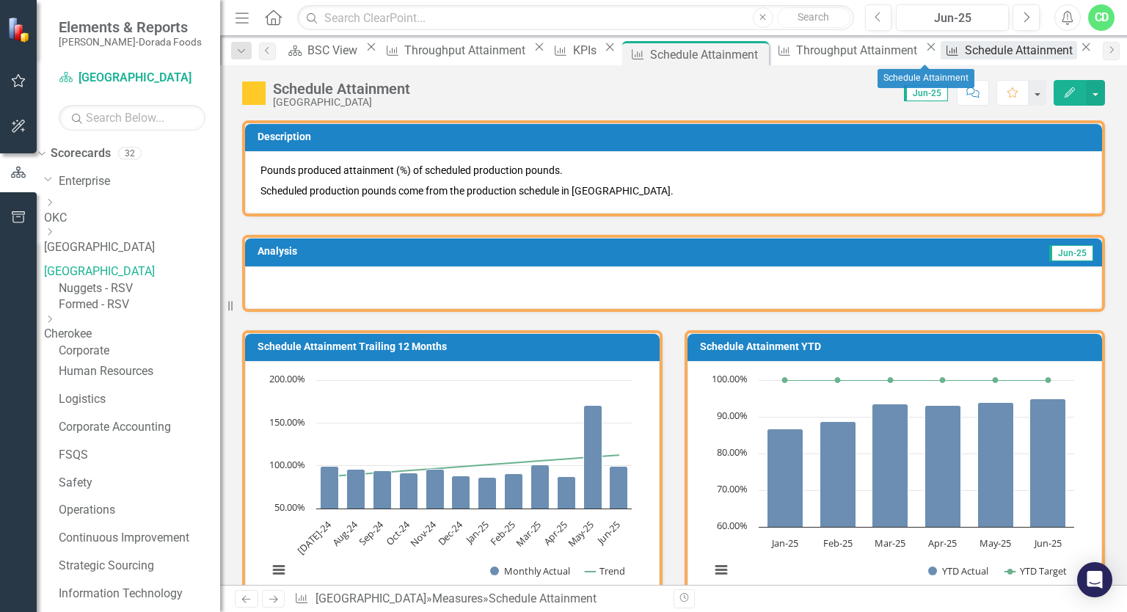
click at [965, 58] on div "Schedule Attainment" at bounding box center [1021, 50] width 112 height 18
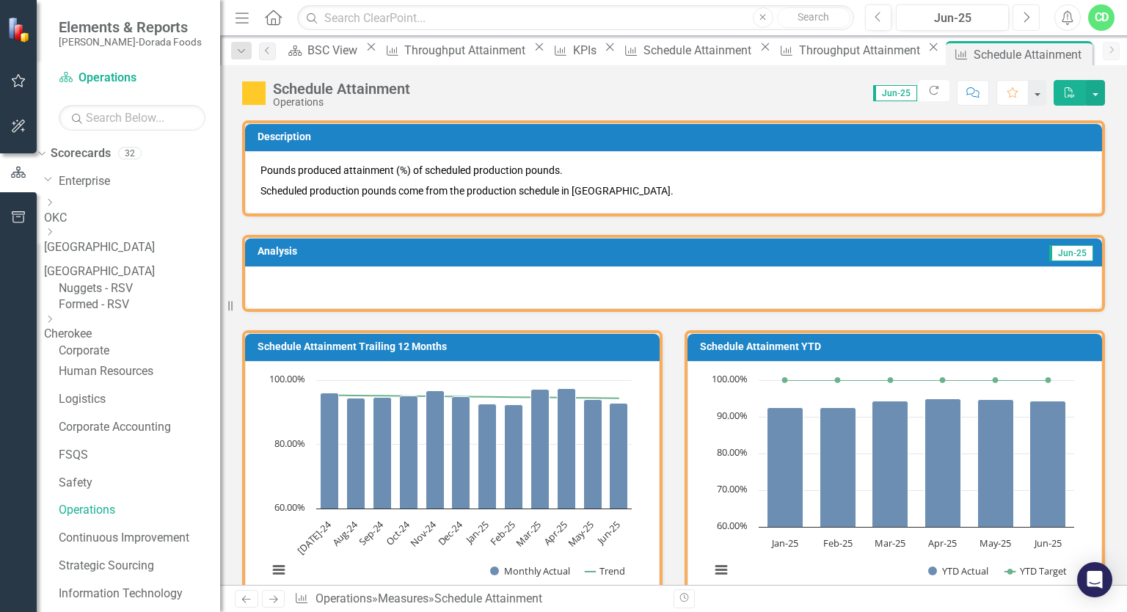
click at [1025, 21] on icon "Next" at bounding box center [1026, 17] width 8 height 13
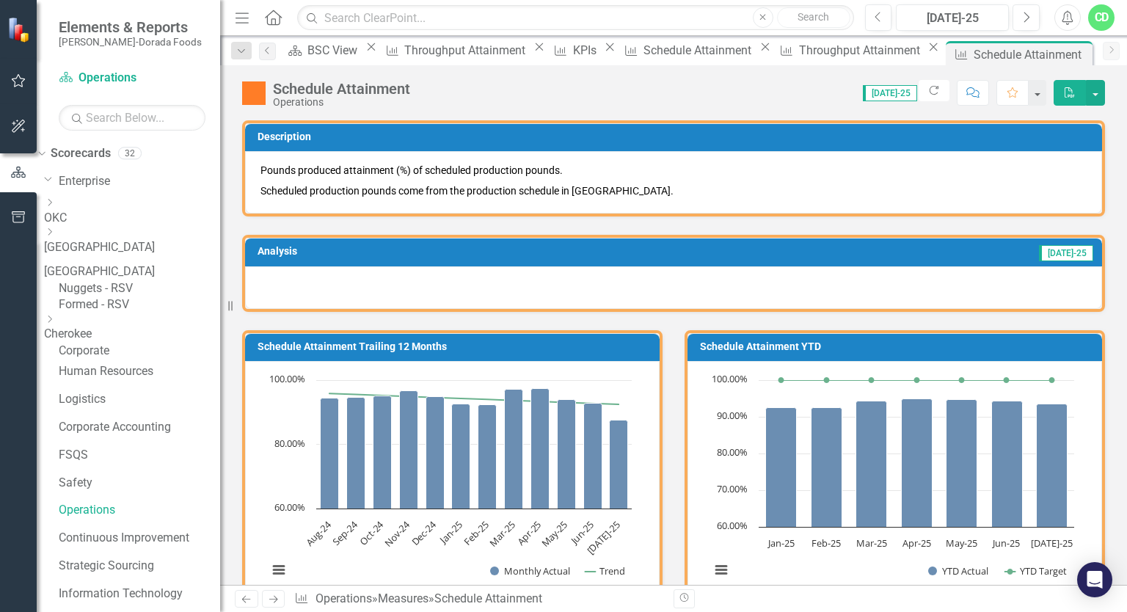
click at [283, 285] on div at bounding box center [673, 287] width 857 height 43
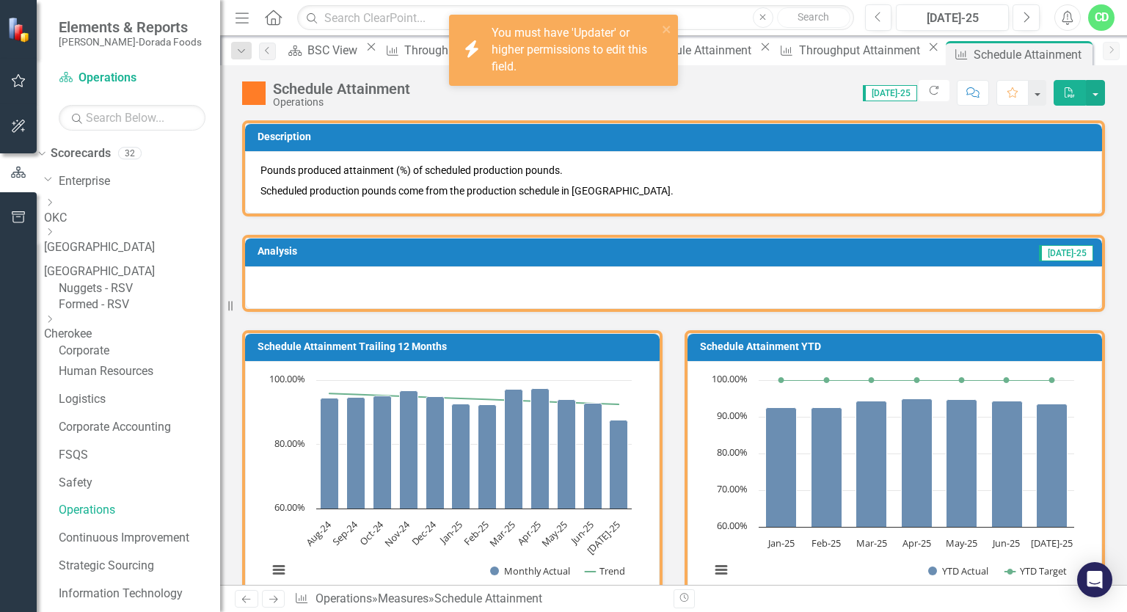
click at [550, 261] on td "Analysis" at bounding box center [432, 253] width 348 height 22
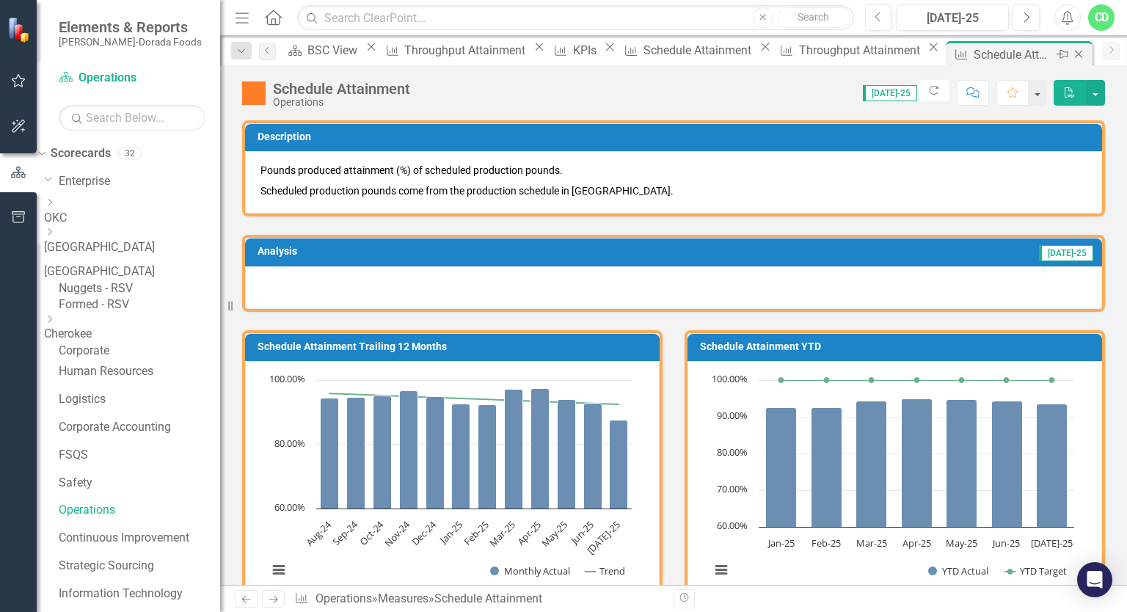
click at [1072, 54] on icon "Close" at bounding box center [1079, 54] width 15 height 12
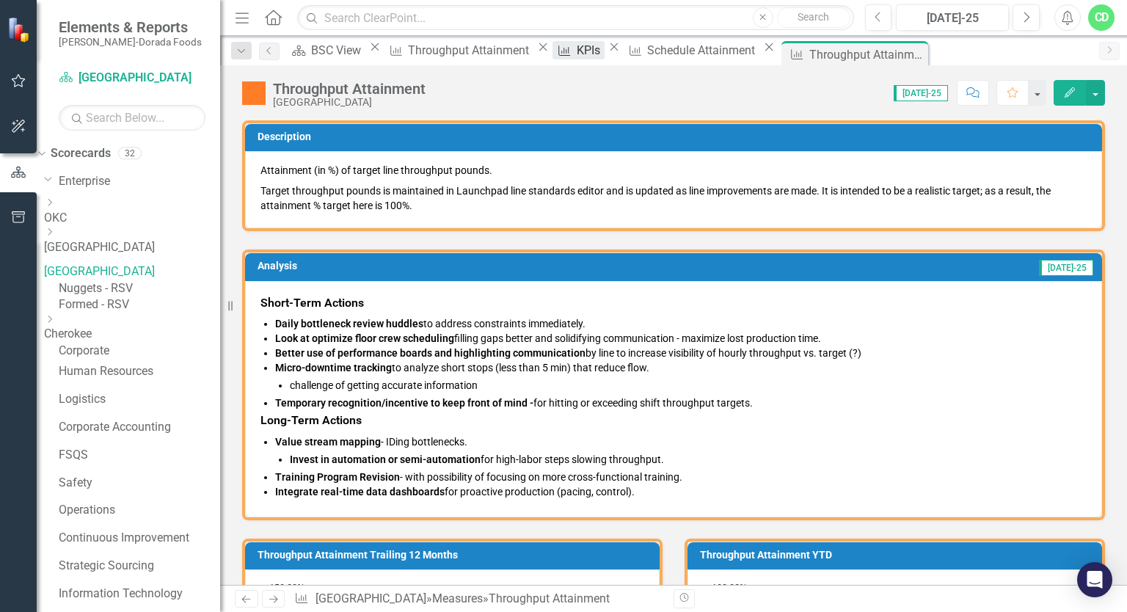
click at [605, 59] on div "KPIs" at bounding box center [591, 50] width 28 height 18
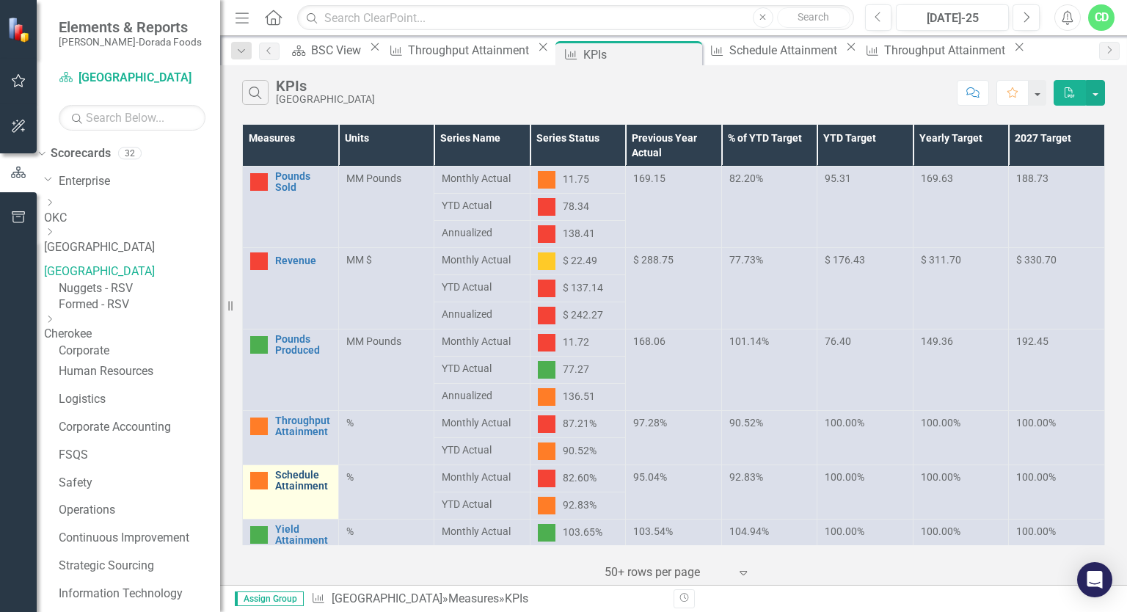
click at [282, 482] on link "Schedule Attainment" at bounding box center [303, 481] width 56 height 23
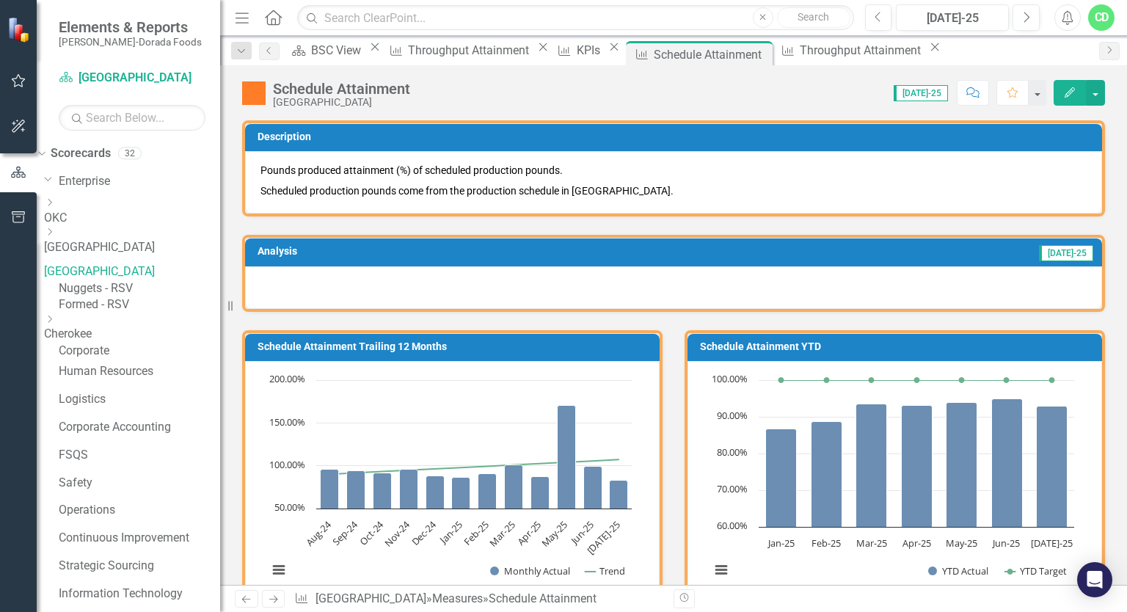
click at [346, 289] on div at bounding box center [673, 287] width 857 height 43
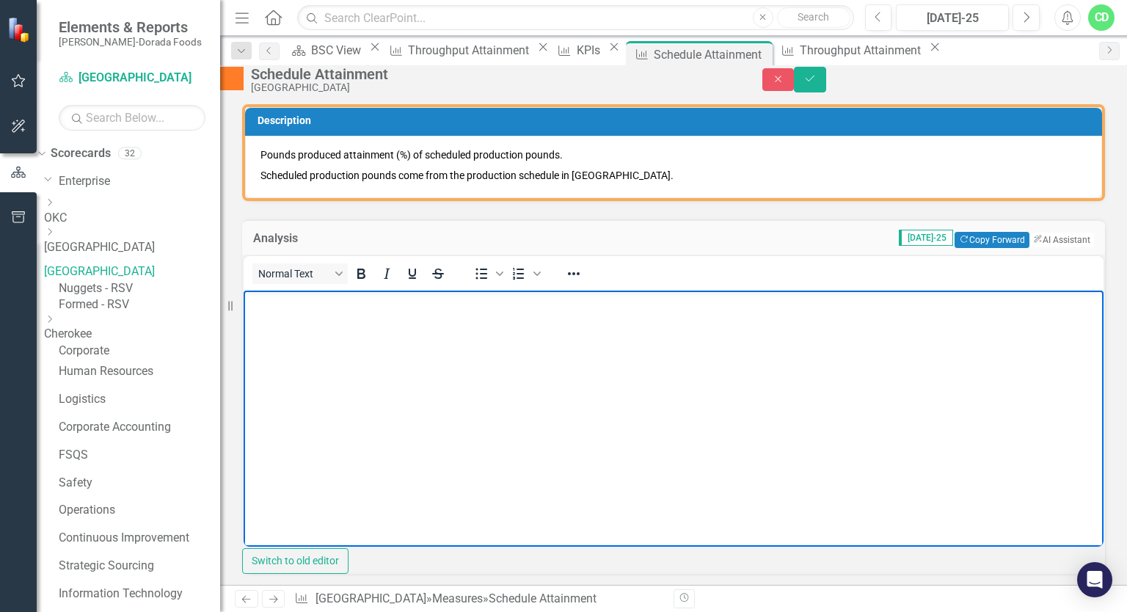
click at [308, 369] on body "Rich Text Area. Press ALT-0 for help." at bounding box center [674, 401] width 860 height 220
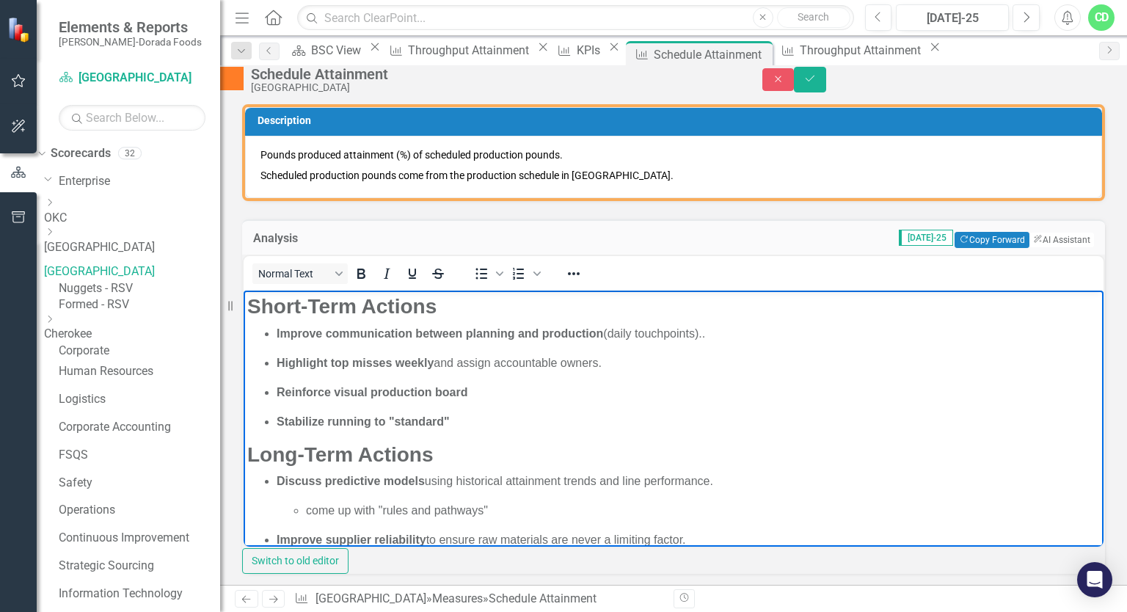
scroll to position [29, 0]
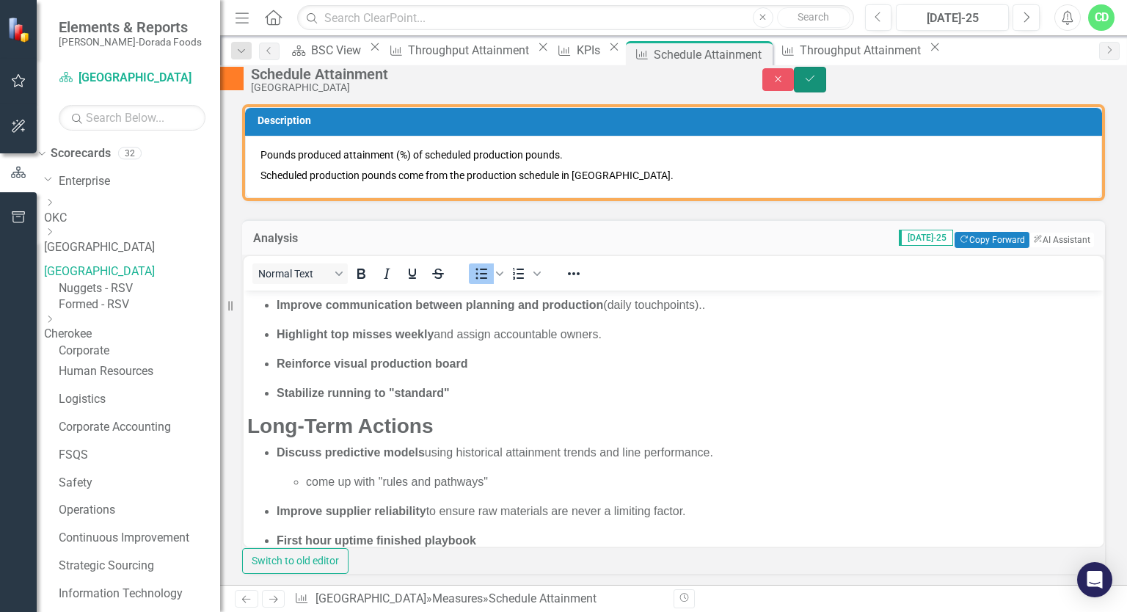
click at [817, 82] on icon "Save" at bounding box center [810, 78] width 13 height 10
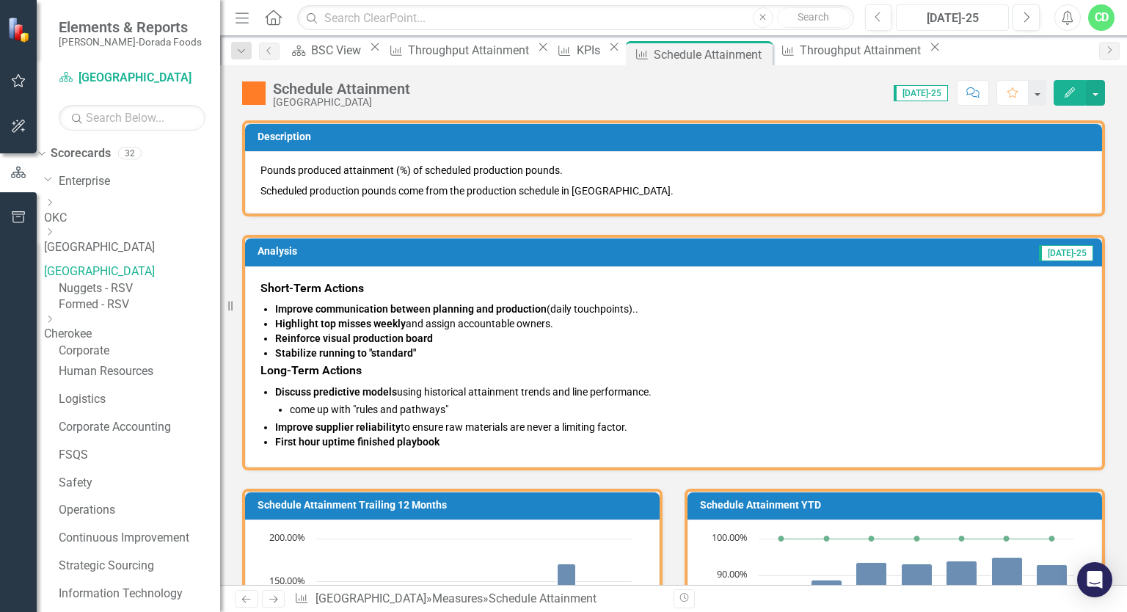
click at [964, 11] on div "[DATE]-25" at bounding box center [952, 19] width 103 height 18
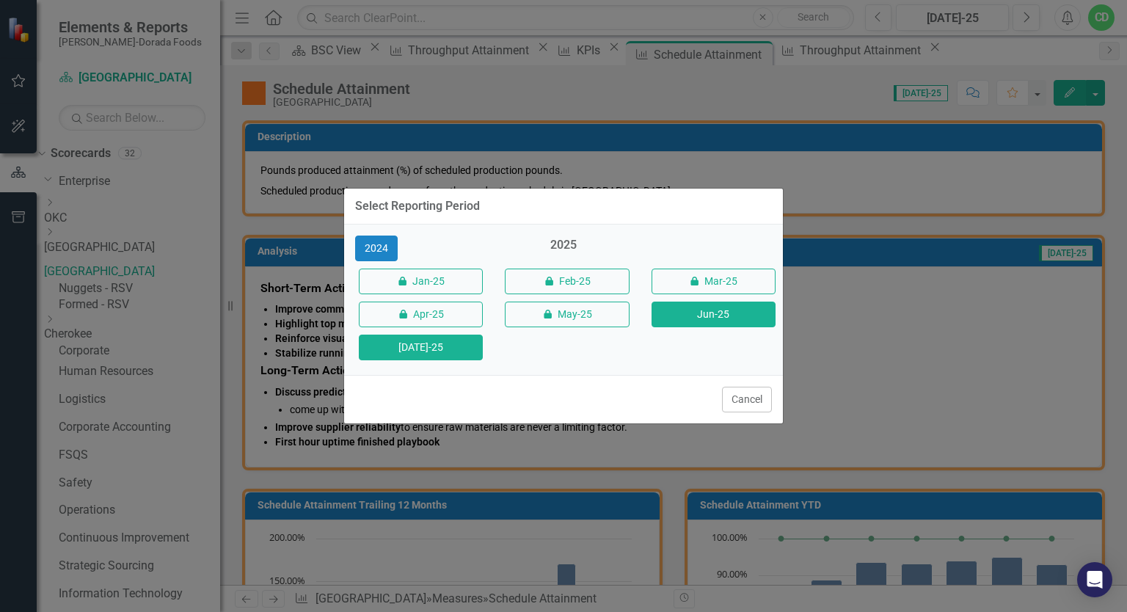
click at [694, 313] on button "Jun-25" at bounding box center [714, 315] width 124 height 26
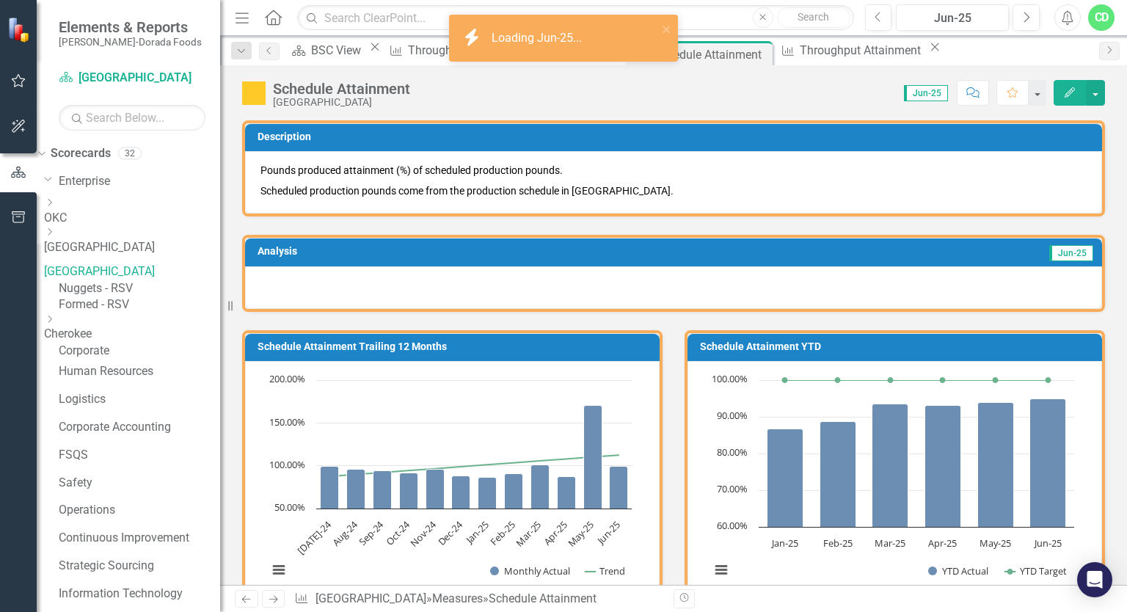
click at [123, 263] on link "[GEOGRAPHIC_DATA]" at bounding box center [132, 271] width 176 height 17
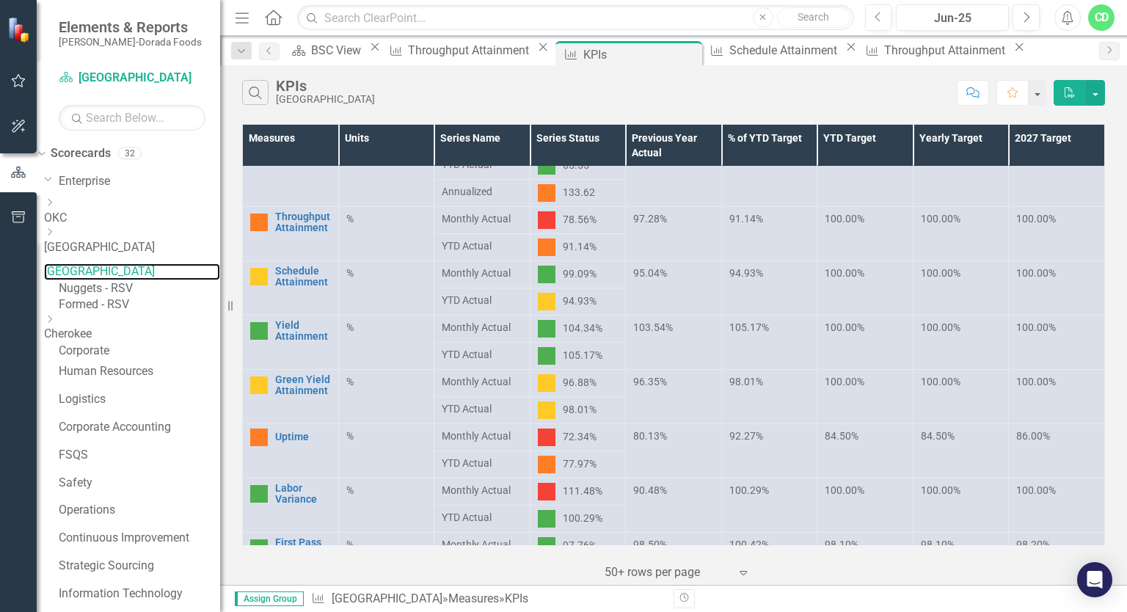
scroll to position [206, 0]
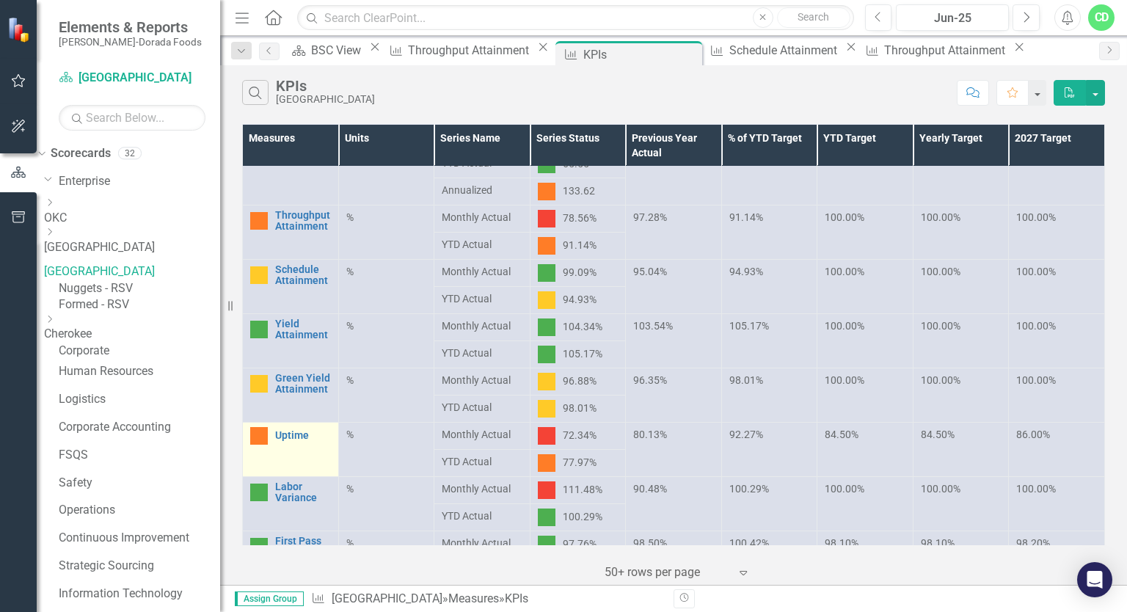
click at [291, 444] on td "Uptime Link Open Element" at bounding box center [291, 450] width 96 height 54
click at [289, 431] on link "Uptime" at bounding box center [303, 435] width 56 height 11
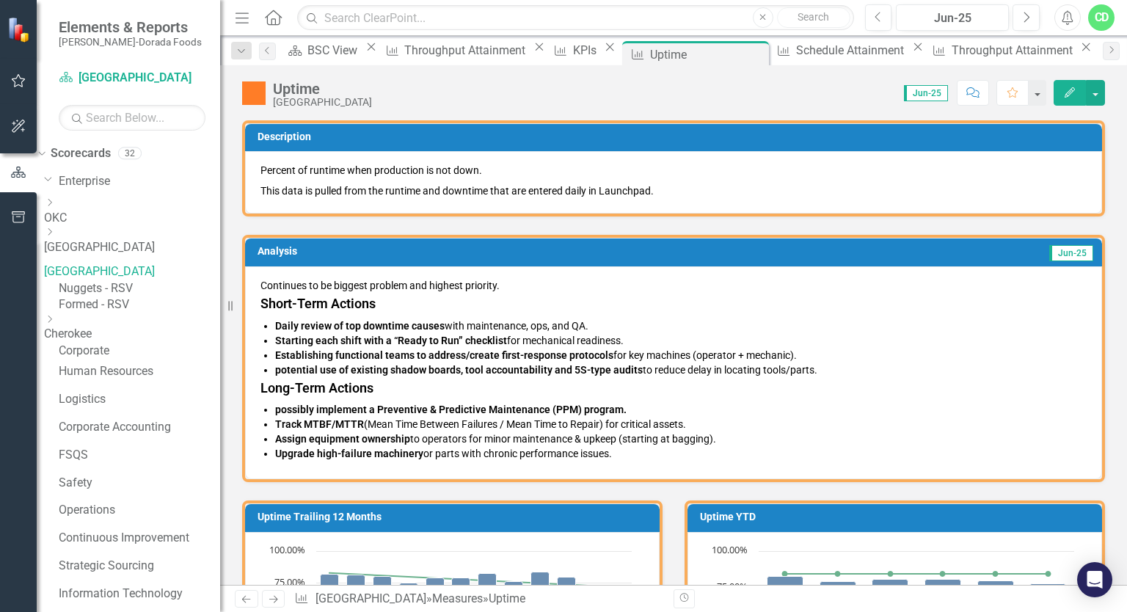
click at [248, 297] on div "Continues to be biggest problem and highest priority. Short-Term Actions Daily …" at bounding box center [673, 373] width 857 height 214
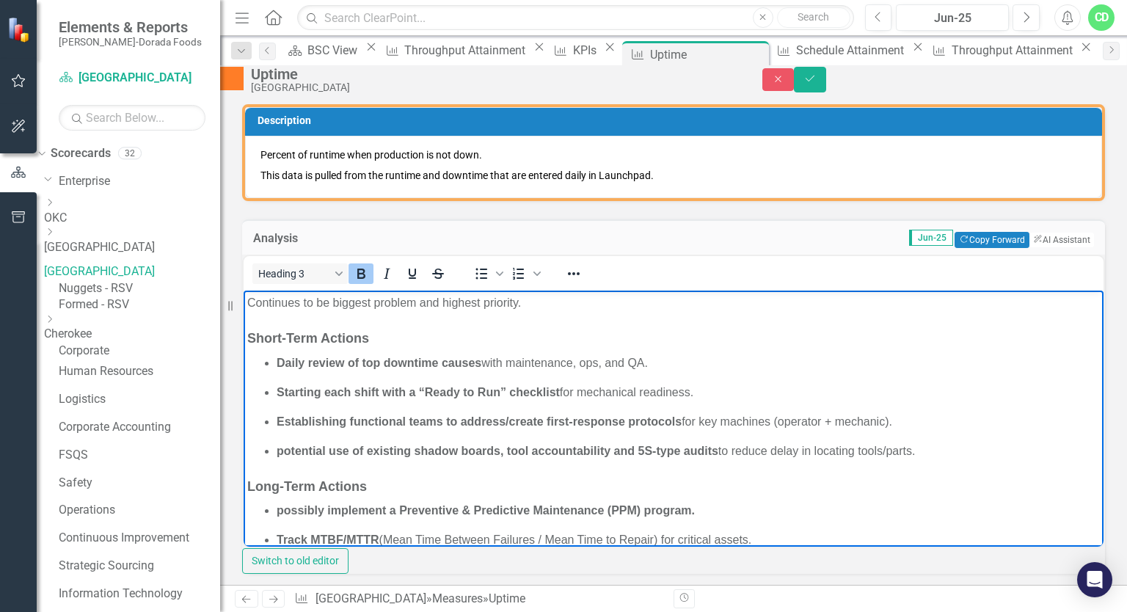
drag, startPoint x: 249, startPoint y: 336, endPoint x: 683, endPoint y: 497, distance: 462.6
click at [683, 497] on body "Continues to be biggest problem and highest priority. Short-Term Actions Daily …" at bounding box center [674, 457] width 860 height 332
click at [473, 406] on ul "Daily review of top downtime causes with maintenance, ops, and QA. Starting eac…" at bounding box center [673, 407] width 853 height 106
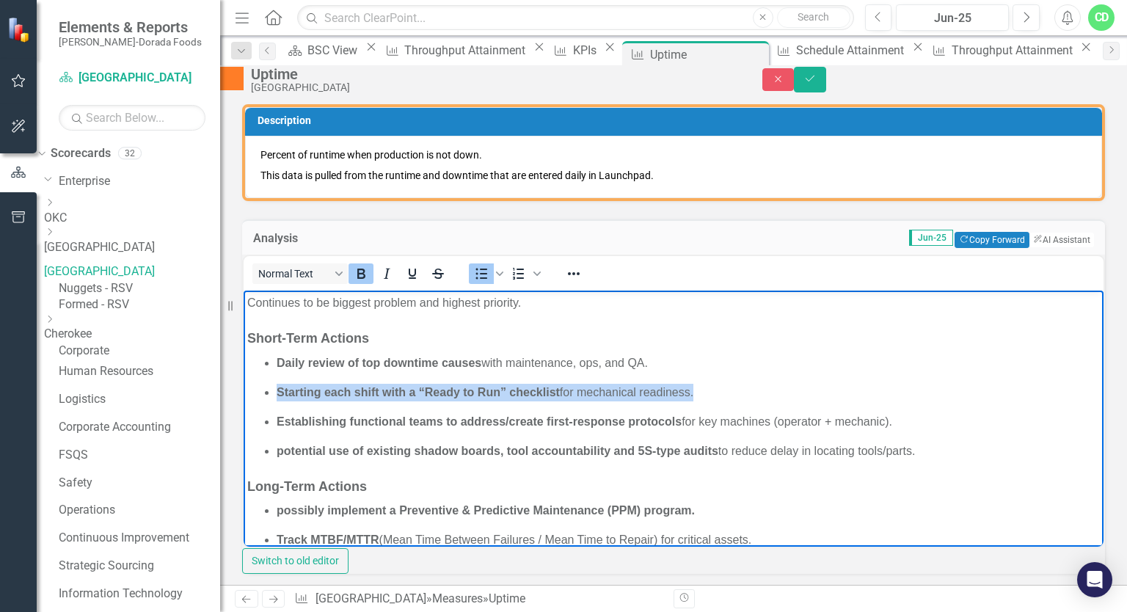
drag, startPoint x: 368, startPoint y: 377, endPoint x: 439, endPoint y: 390, distance: 71.7
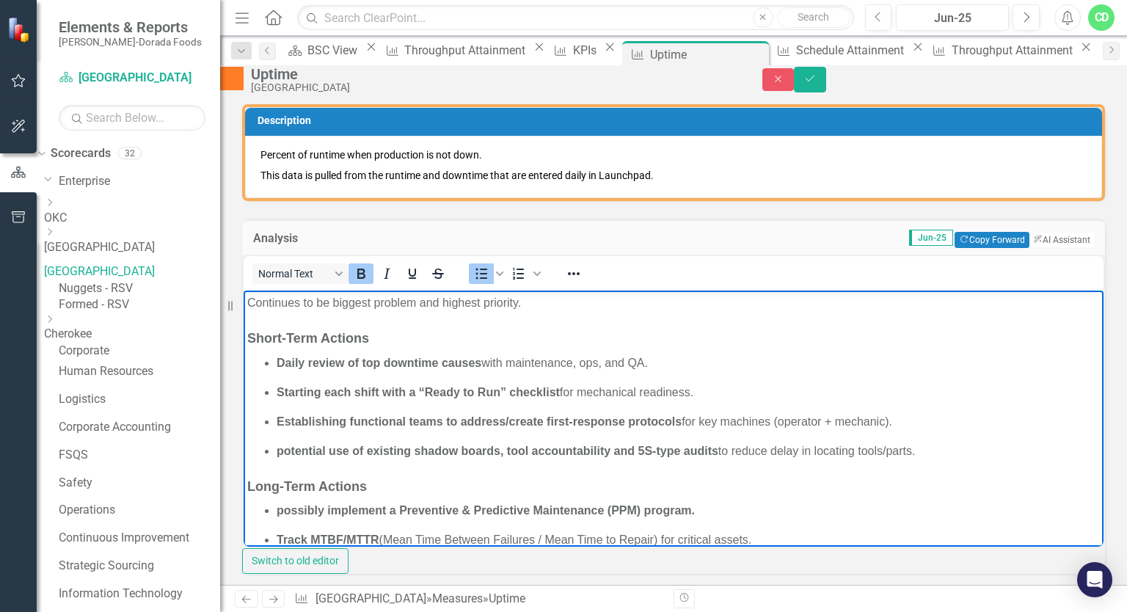
drag, startPoint x: 439, startPoint y: 390, endPoint x: 324, endPoint y: 353, distance: 120.2
click at [324, 353] on body "Continues to be biggest problem and highest priority. Short-Term Actions Daily …" at bounding box center [674, 457] width 860 height 332
drag, startPoint x: 250, startPoint y: 332, endPoint x: 341, endPoint y: 374, distance: 101.1
click at [341, 374] on ul "Daily review of top downtime causes with maintenance, ops, and QA. Starting eac…" at bounding box center [673, 407] width 853 height 106
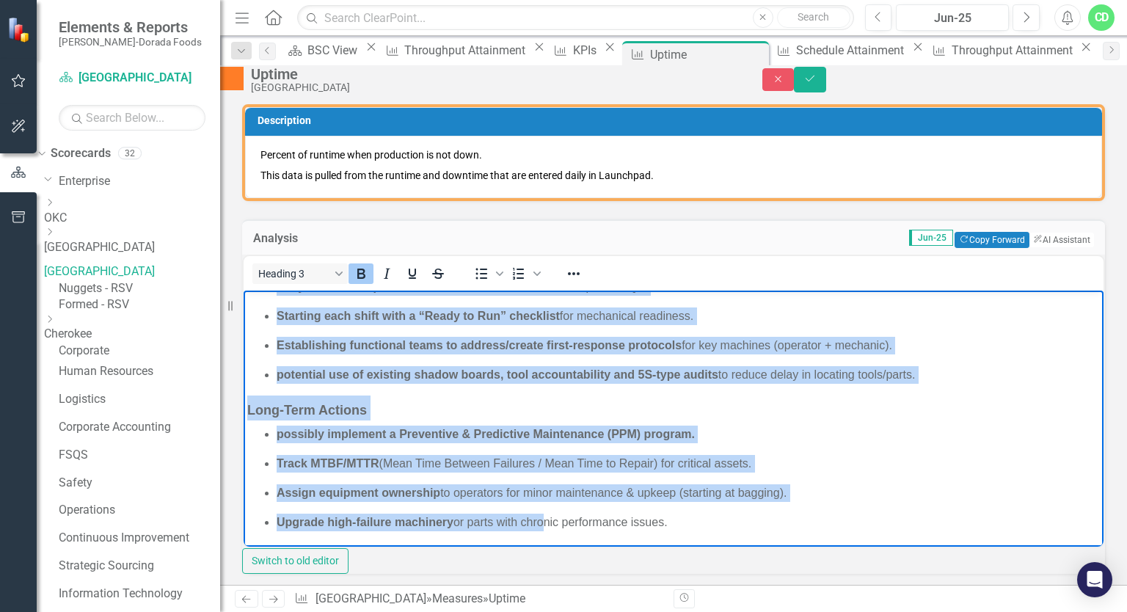
scroll to position [18, 0]
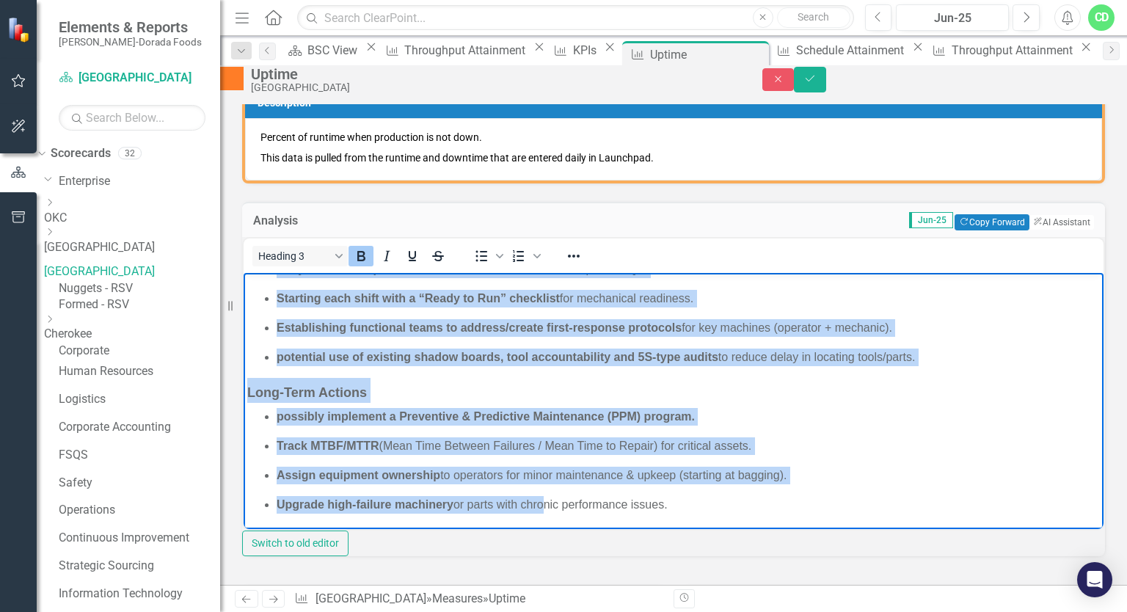
drag, startPoint x: 246, startPoint y: 317, endPoint x: 697, endPoint y: 510, distance: 490.9
click at [697, 510] on body "Continues to be biggest problem and highest priority. Short-Term Actions Daily …" at bounding box center [674, 363] width 860 height 332
copy body "Short-Term Actions Daily review of top downtime causes with maintenance, ops, a…"
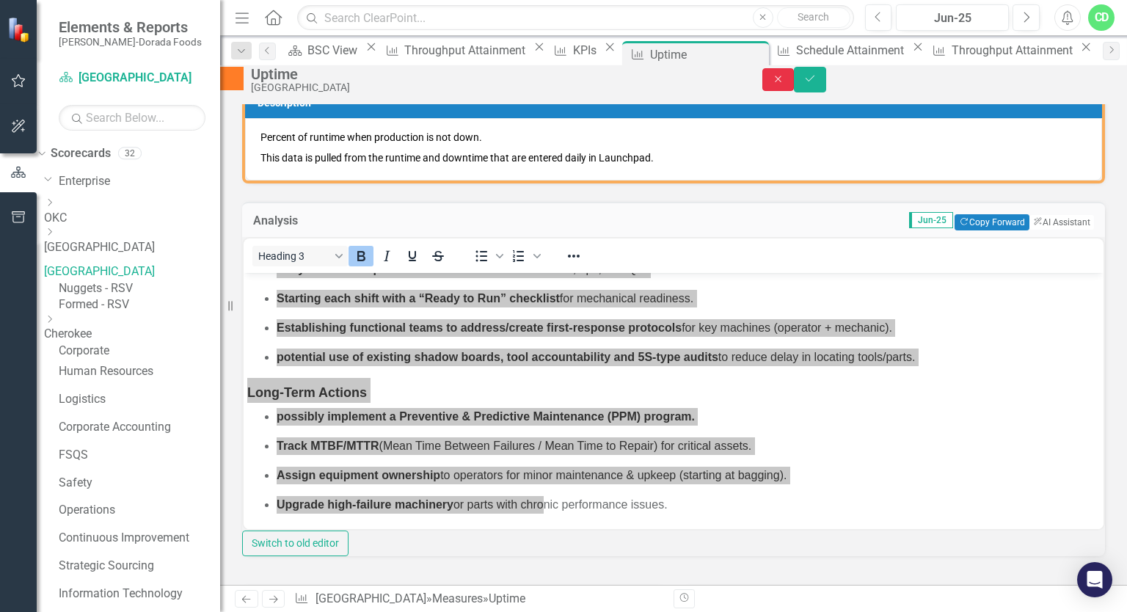
click at [785, 84] on icon "Close" at bounding box center [778, 79] width 13 height 10
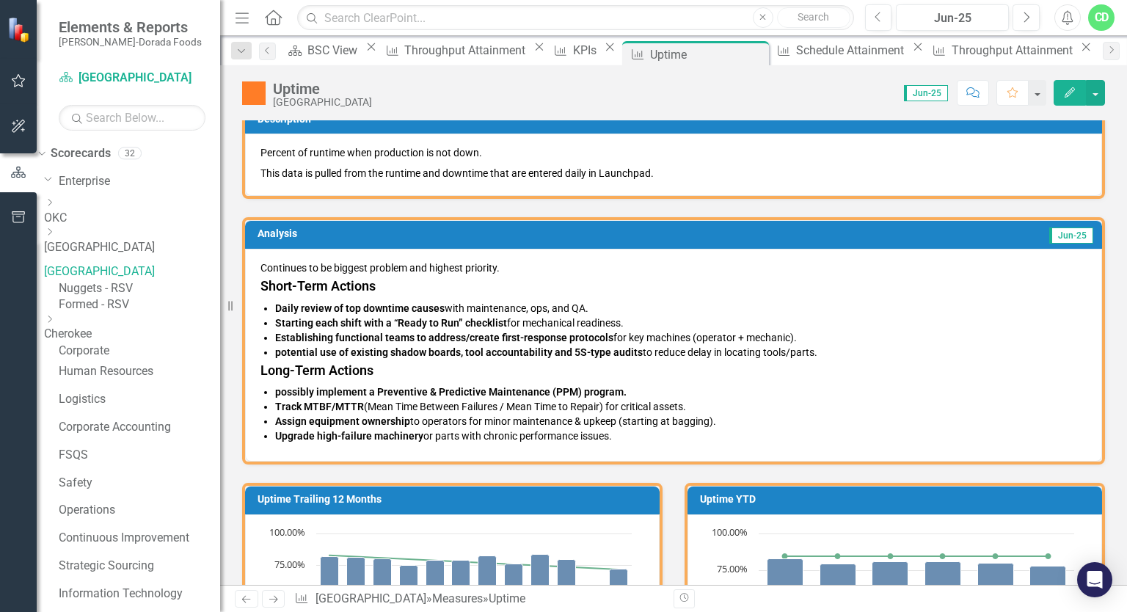
click at [1040, 15] on div "Previous Jun-25 Next" at bounding box center [956, 17] width 182 height 26
click at [1016, 23] on button "Next" at bounding box center [1026, 17] width 27 height 26
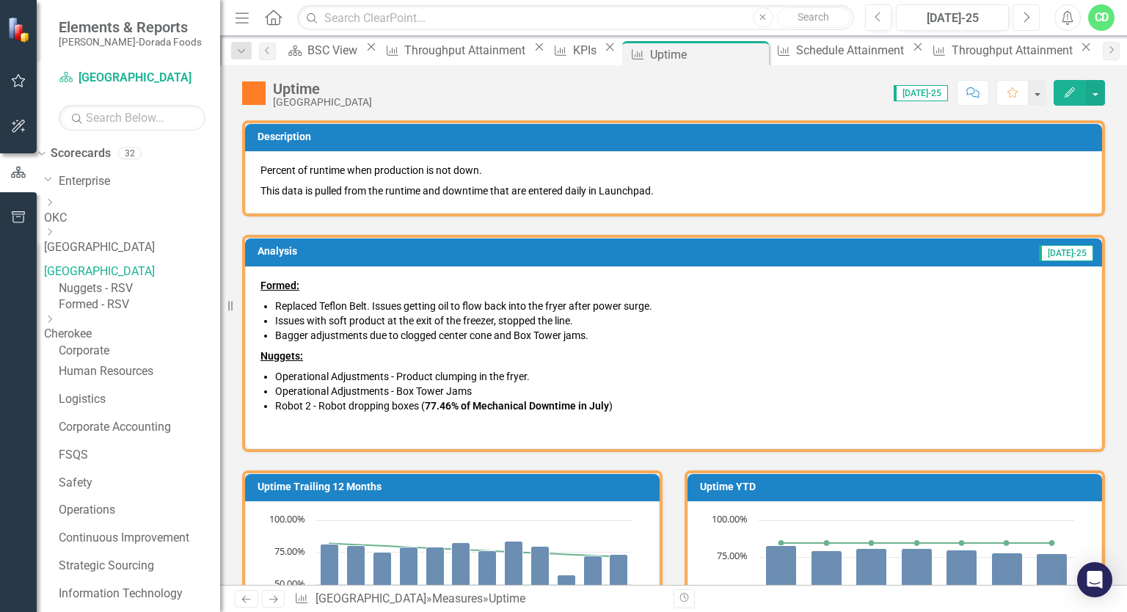
click at [1035, 16] on button "Next" at bounding box center [1026, 17] width 27 height 26
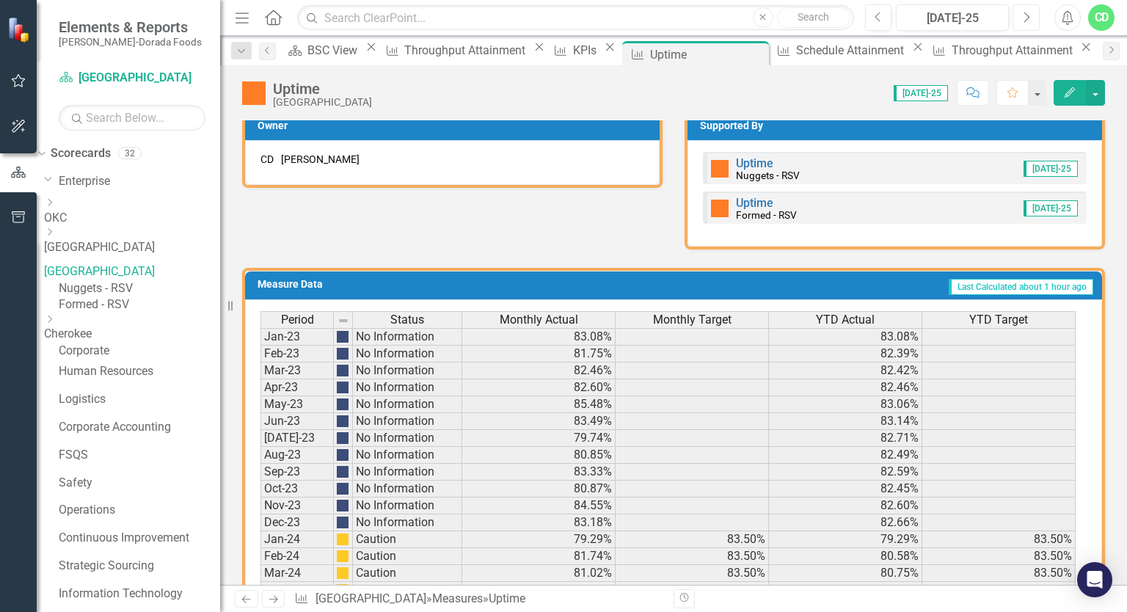
scroll to position [956, 0]
